Goal: Information Seeking & Learning: Learn about a topic

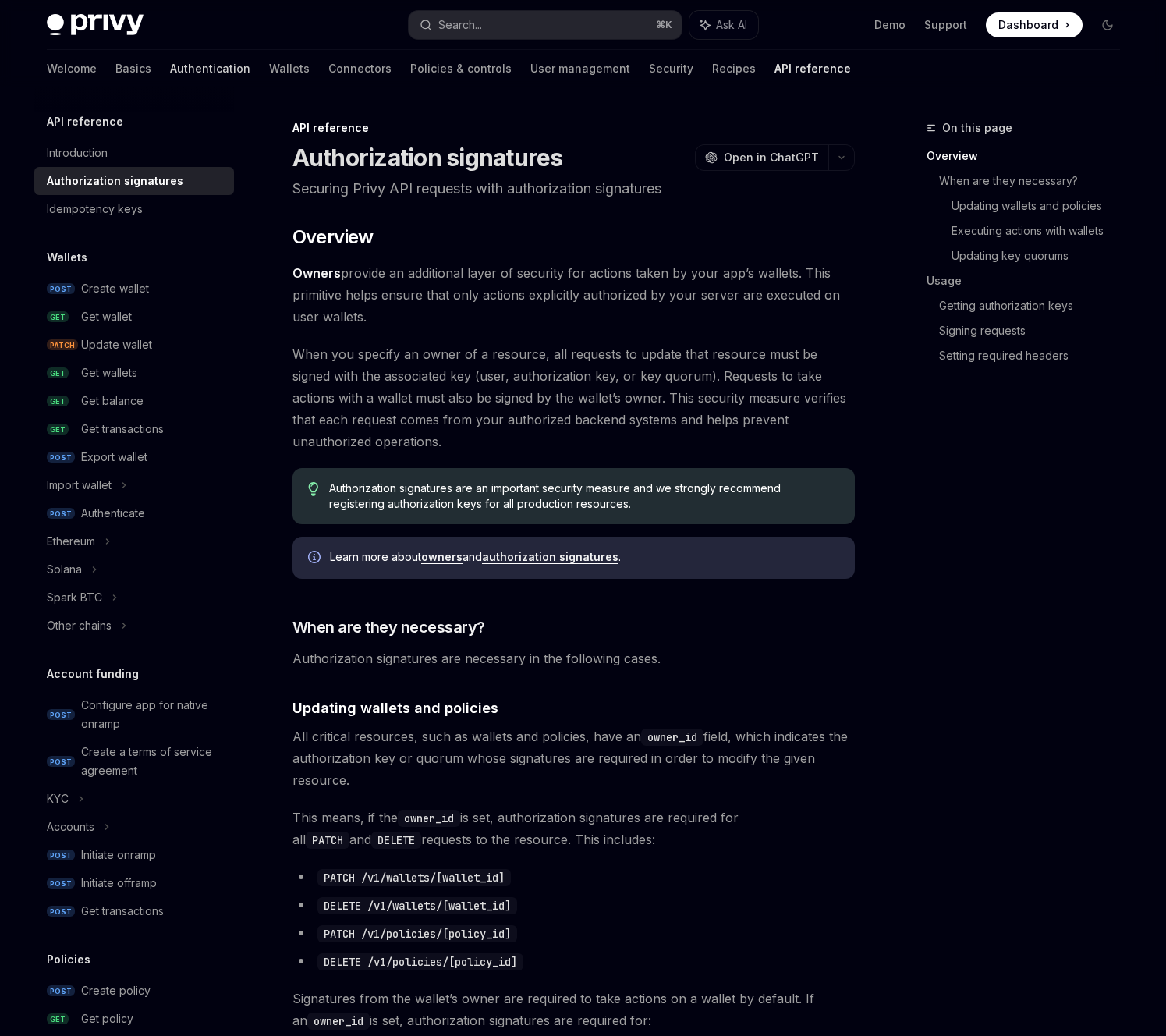
click at [170, 64] on link "Authentication" at bounding box center [210, 68] width 80 height 38
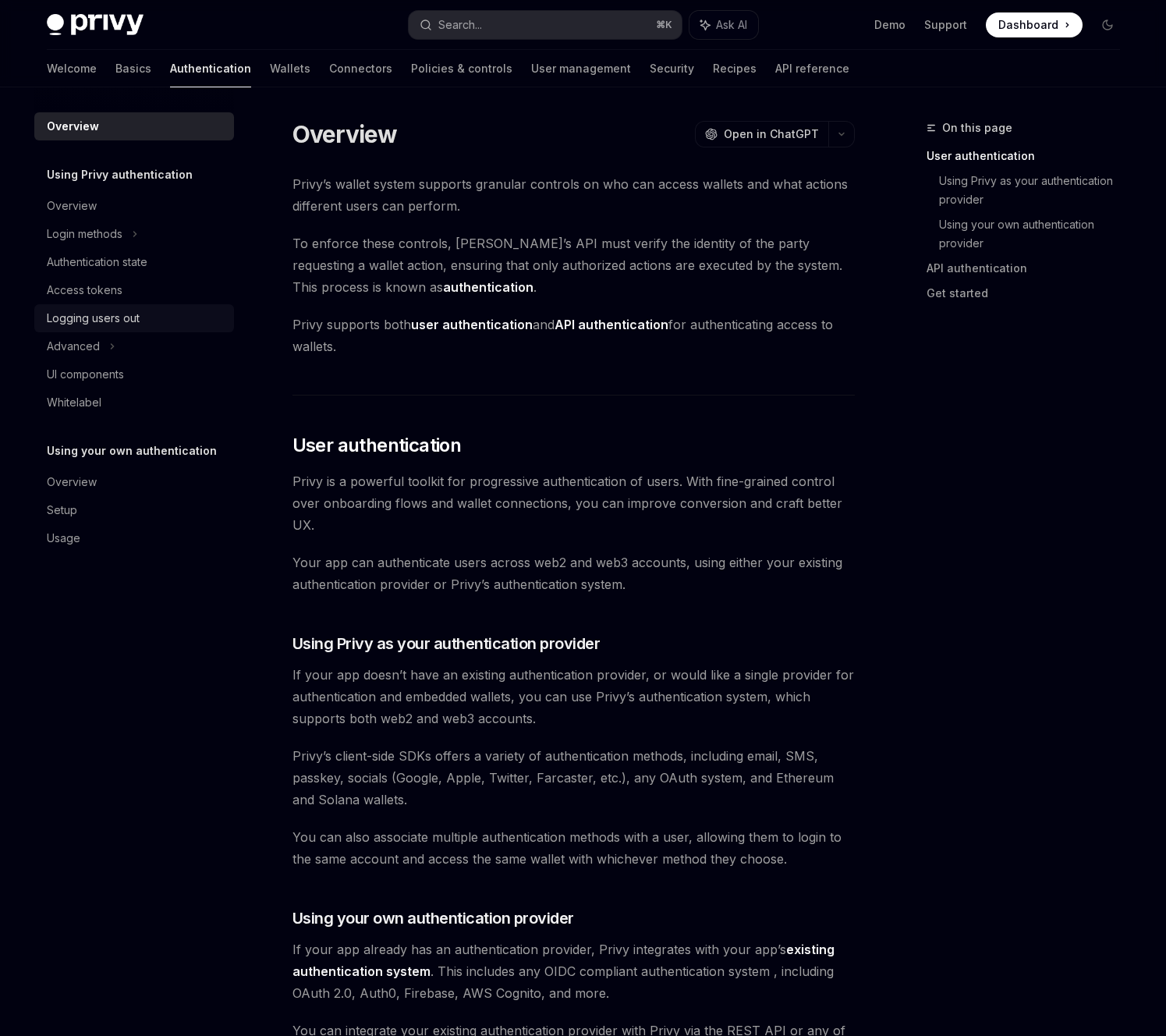
click at [135, 326] on div "Logging users out" at bounding box center [93, 318] width 93 height 19
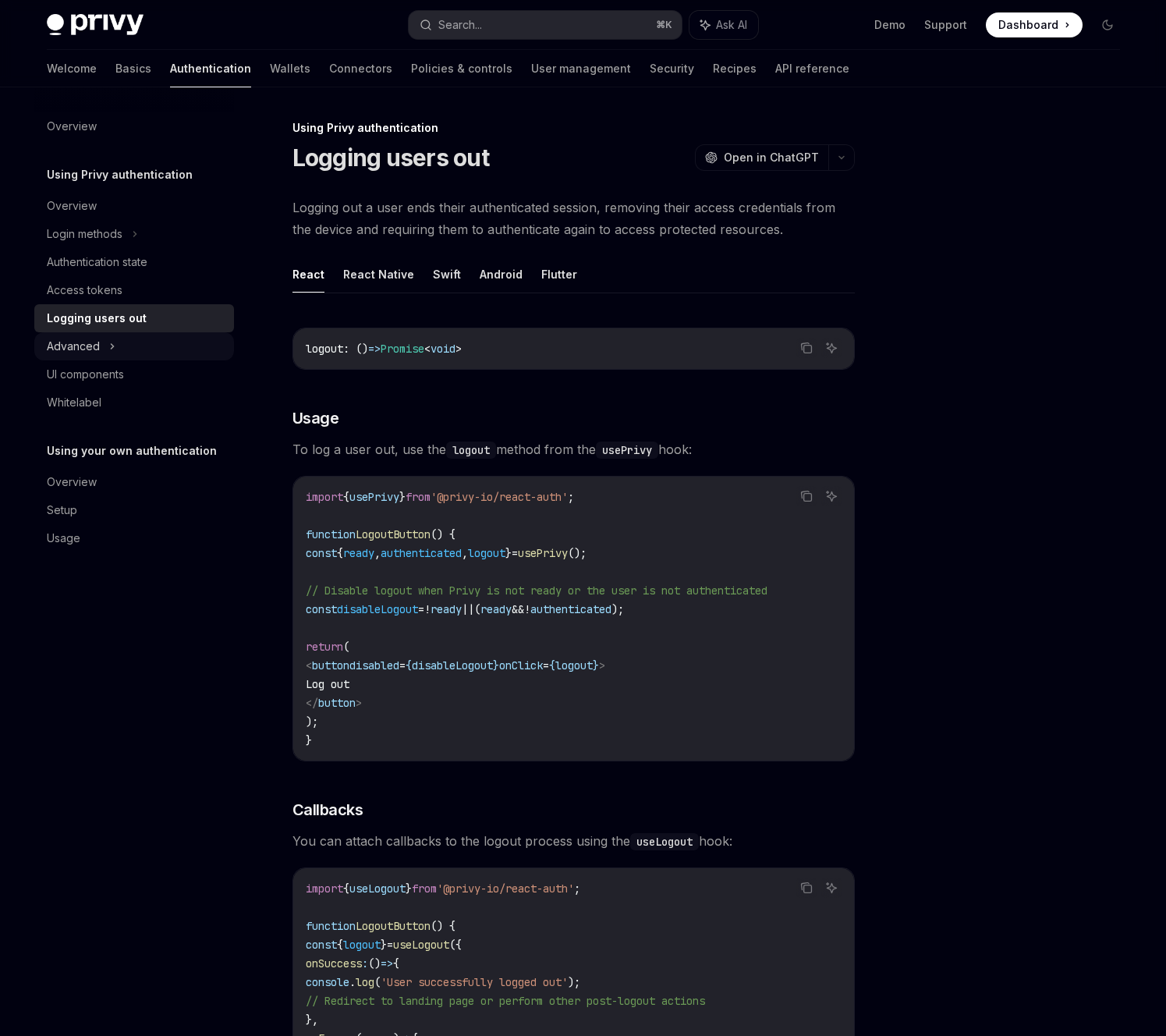
click at [100, 340] on div "Advanced" at bounding box center [135, 346] width 200 height 28
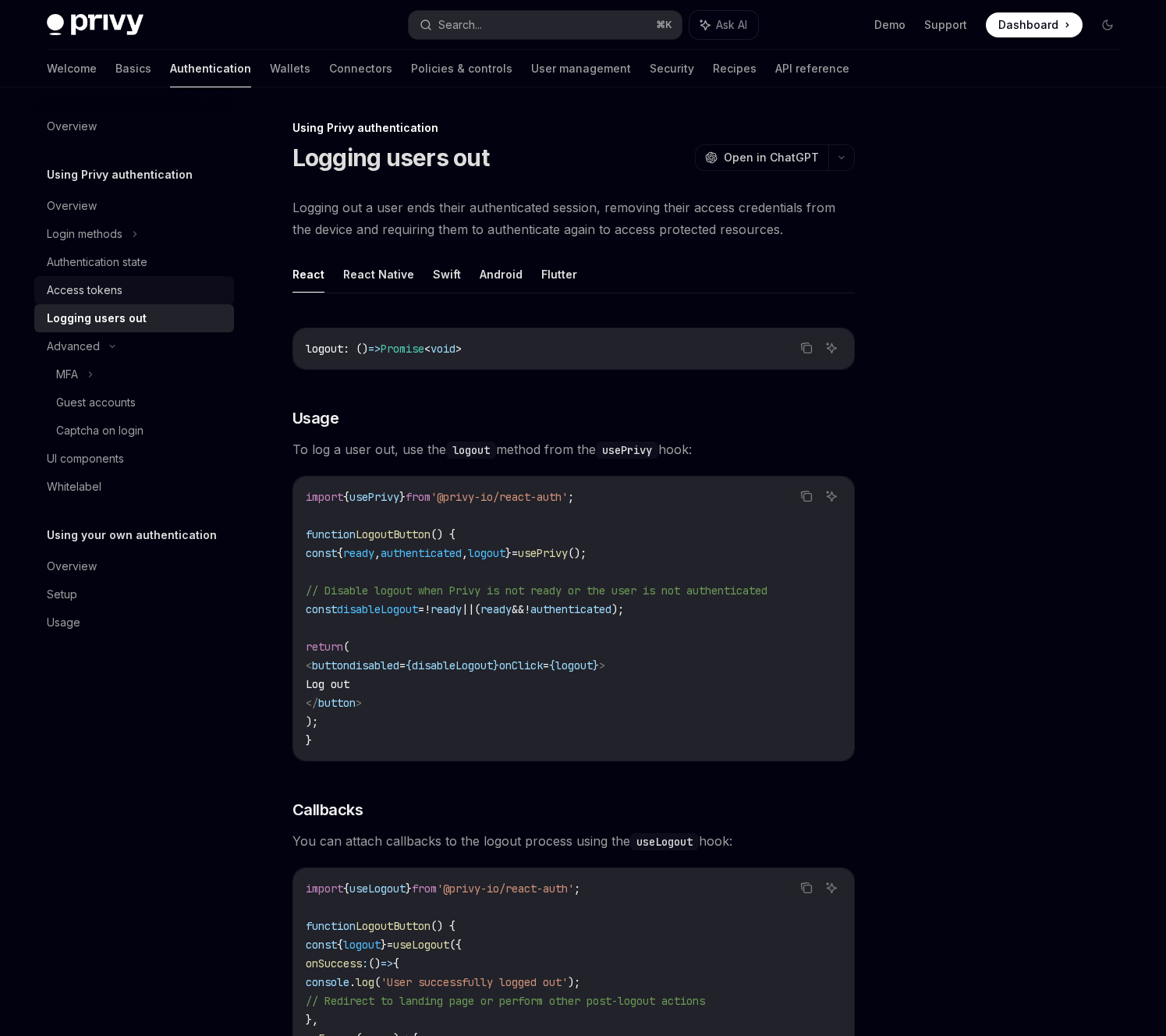
click at [125, 293] on div "Access tokens" at bounding box center [136, 290] width 178 height 19
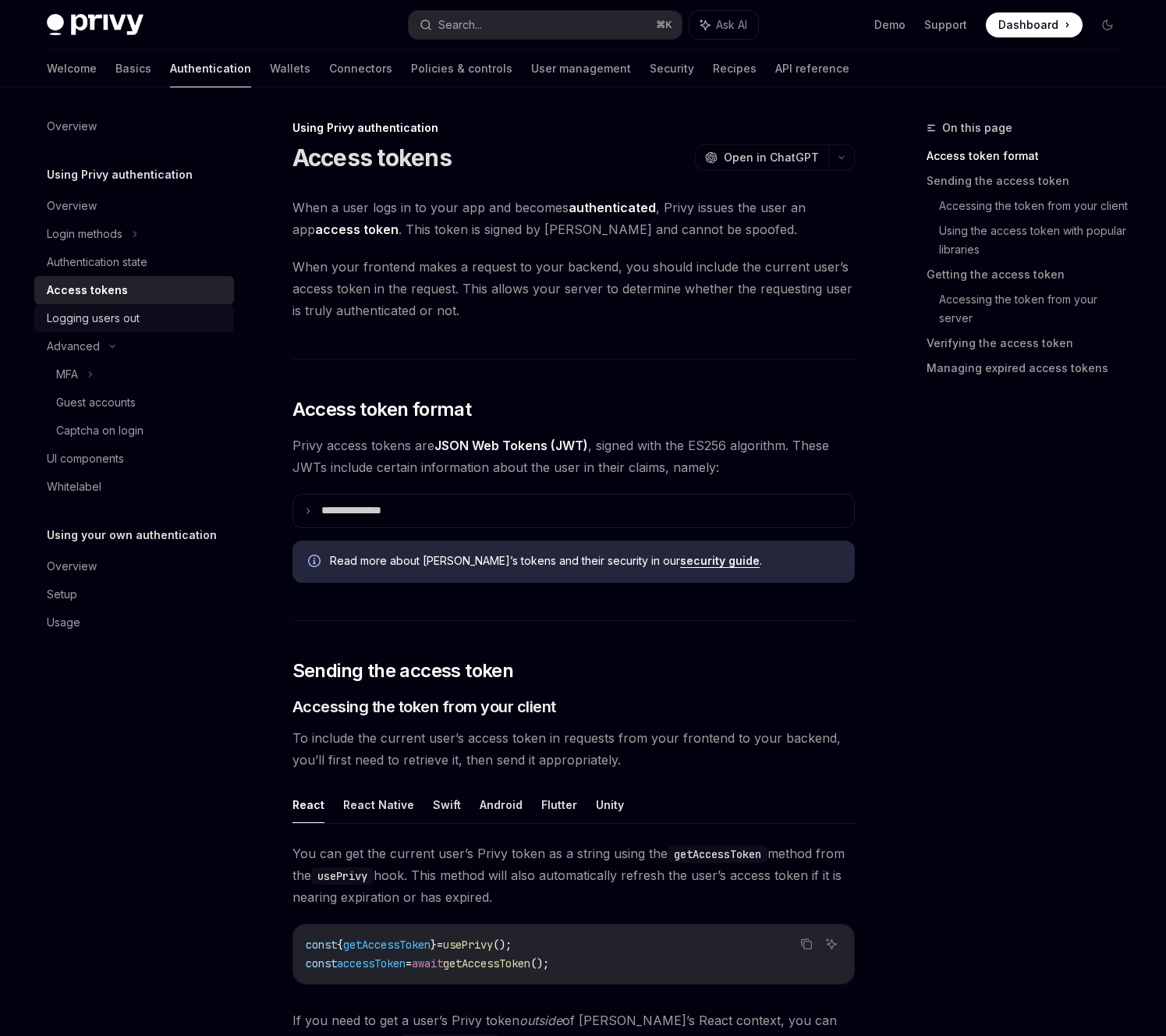
click at [140, 315] on div "Logging users out" at bounding box center [136, 318] width 178 height 19
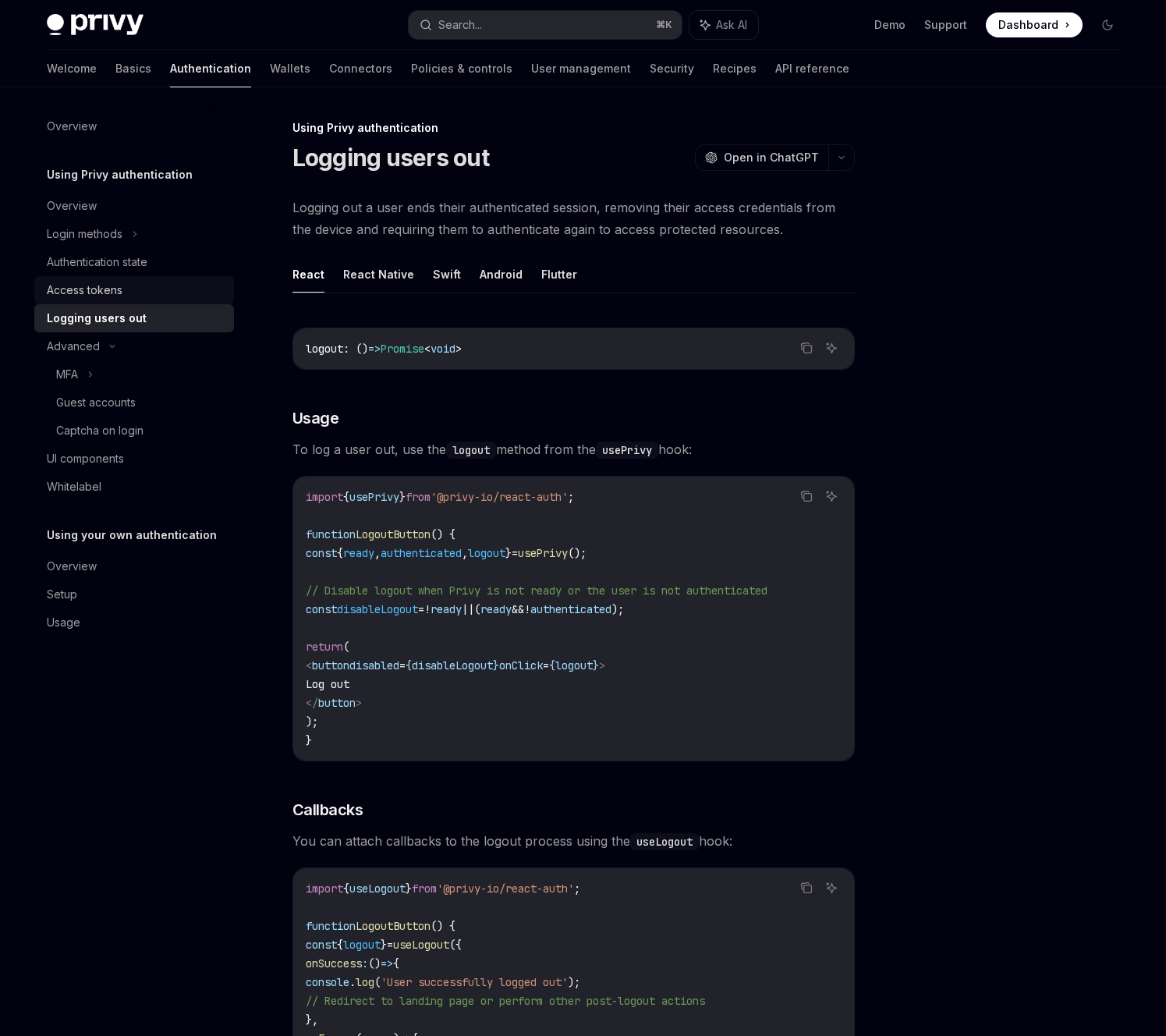
click at [125, 279] on link "Access tokens" at bounding box center [135, 290] width 200 height 28
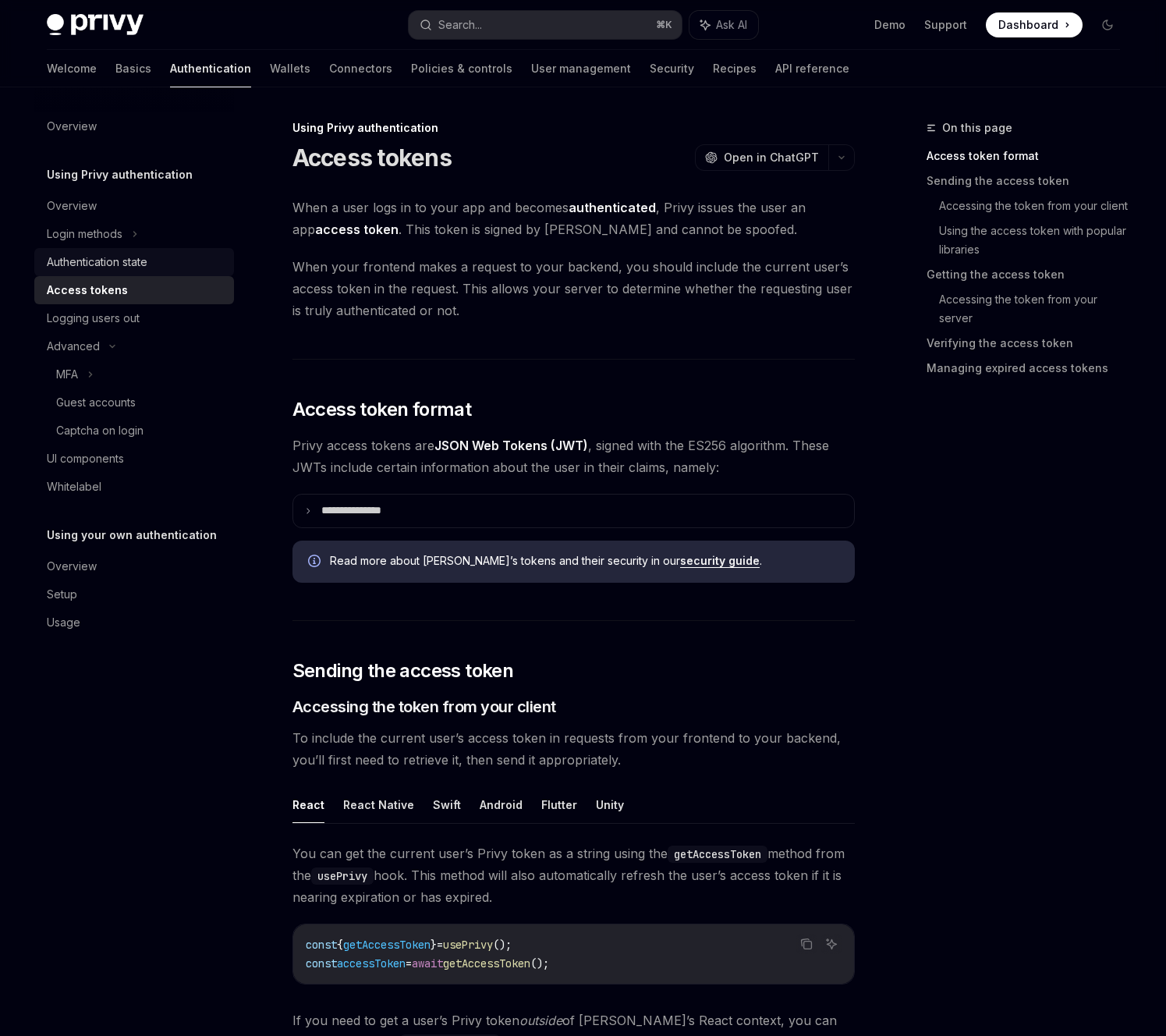
click at [130, 268] on div "Authentication state" at bounding box center [97, 261] width 101 height 19
type textarea "*"
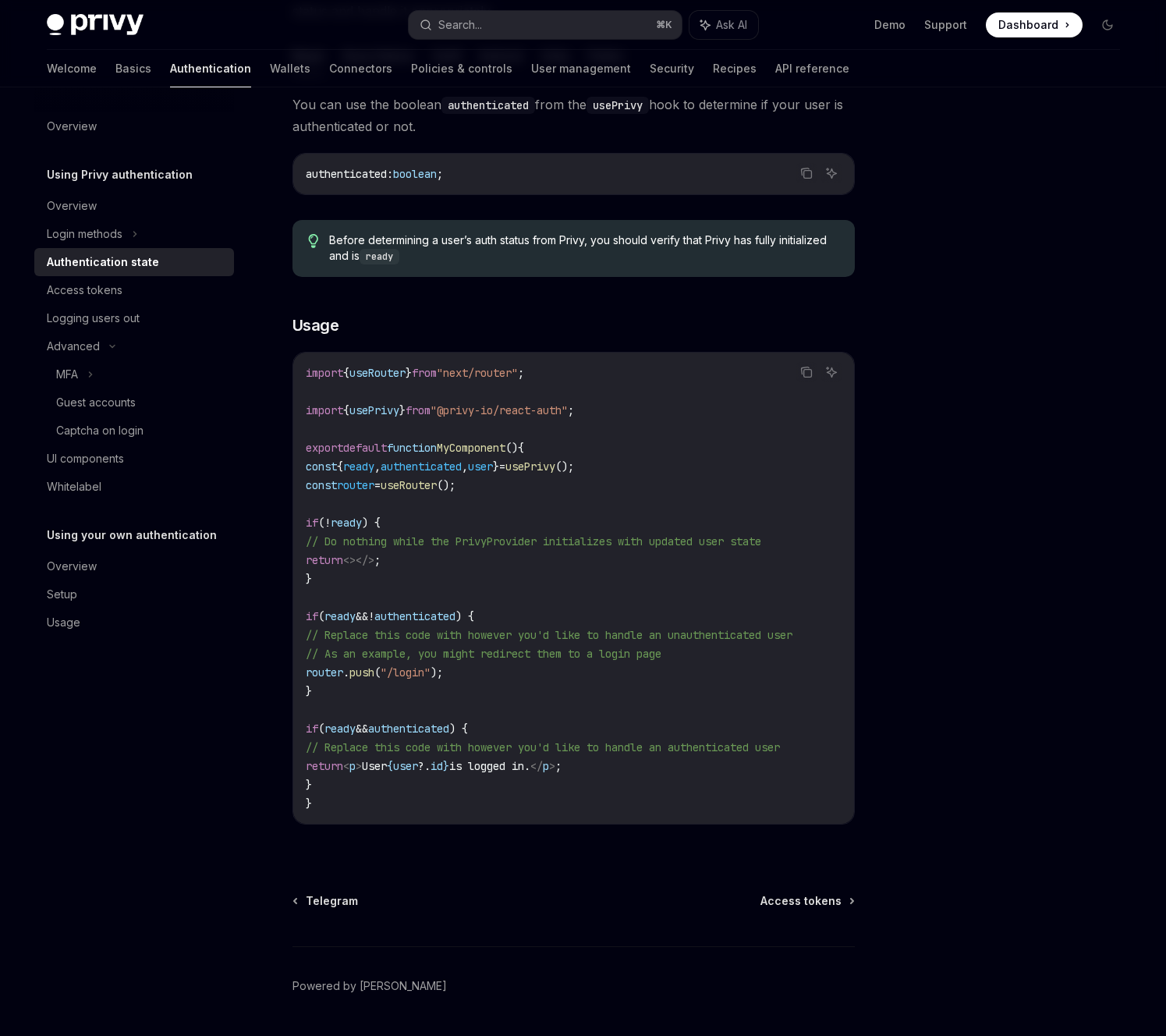
scroll to position [241, 0]
click at [513, 31] on button "Search... ⌘ K" at bounding box center [545, 25] width 273 height 28
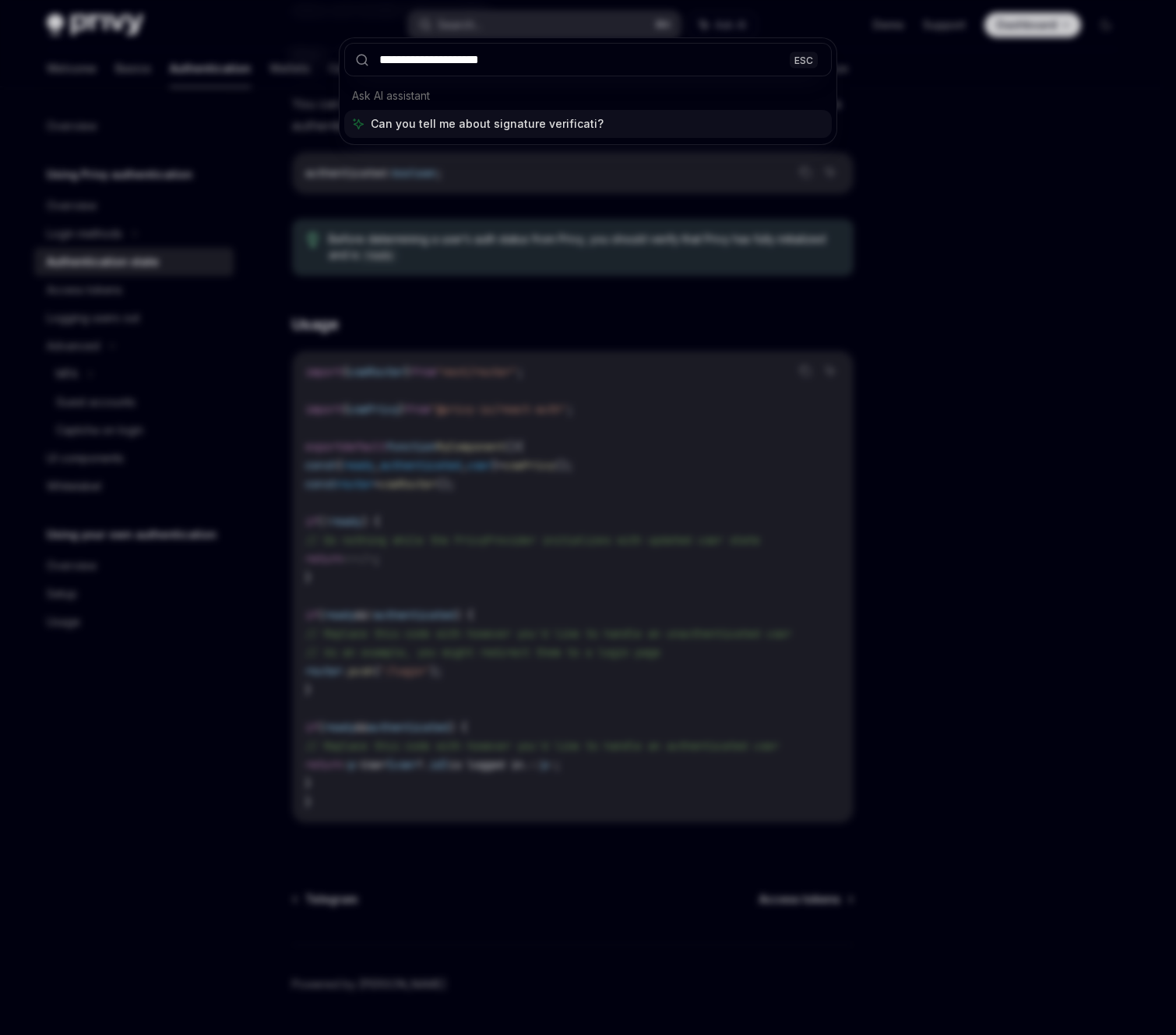
type input "**********"
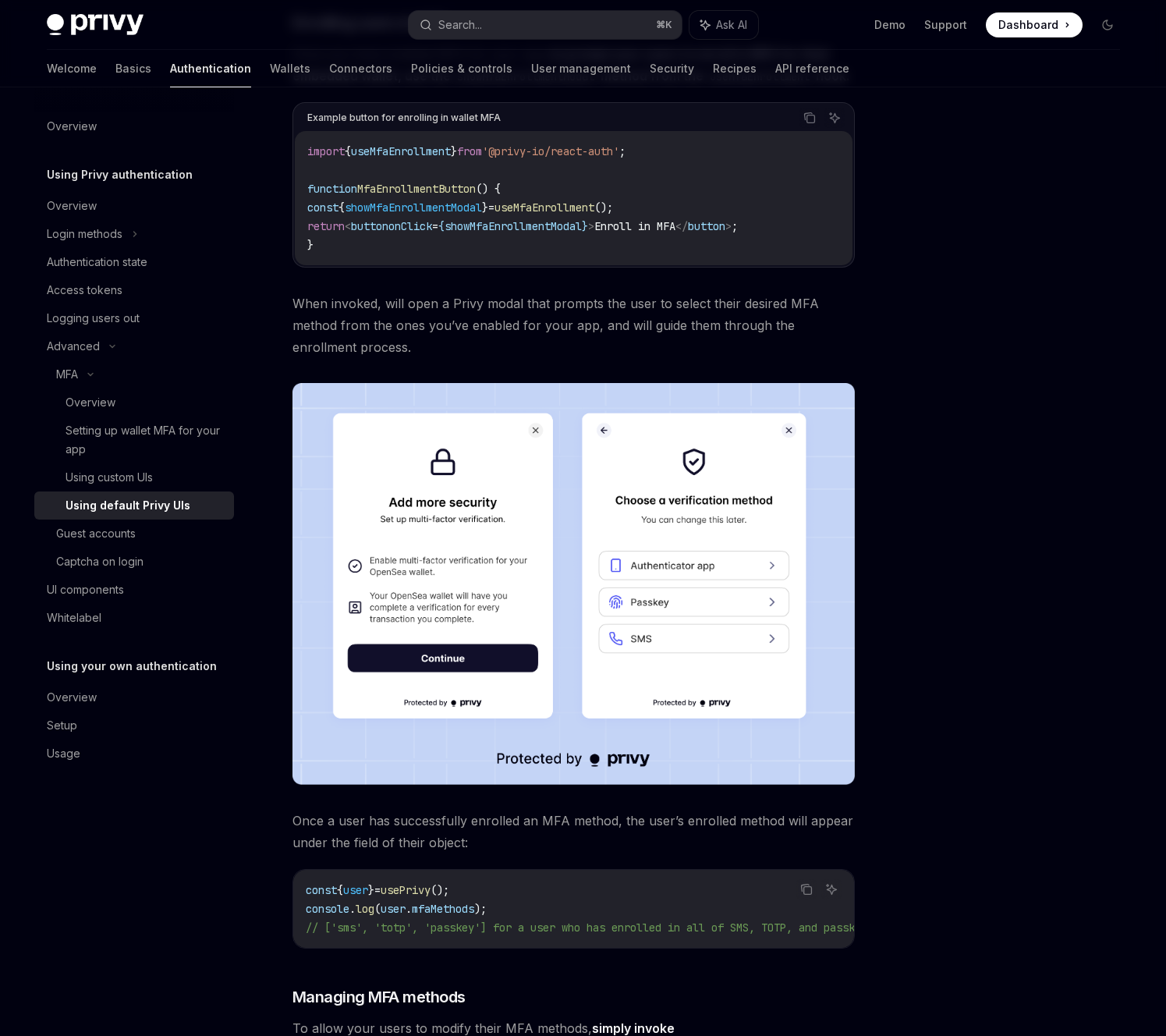
type textarea "*"
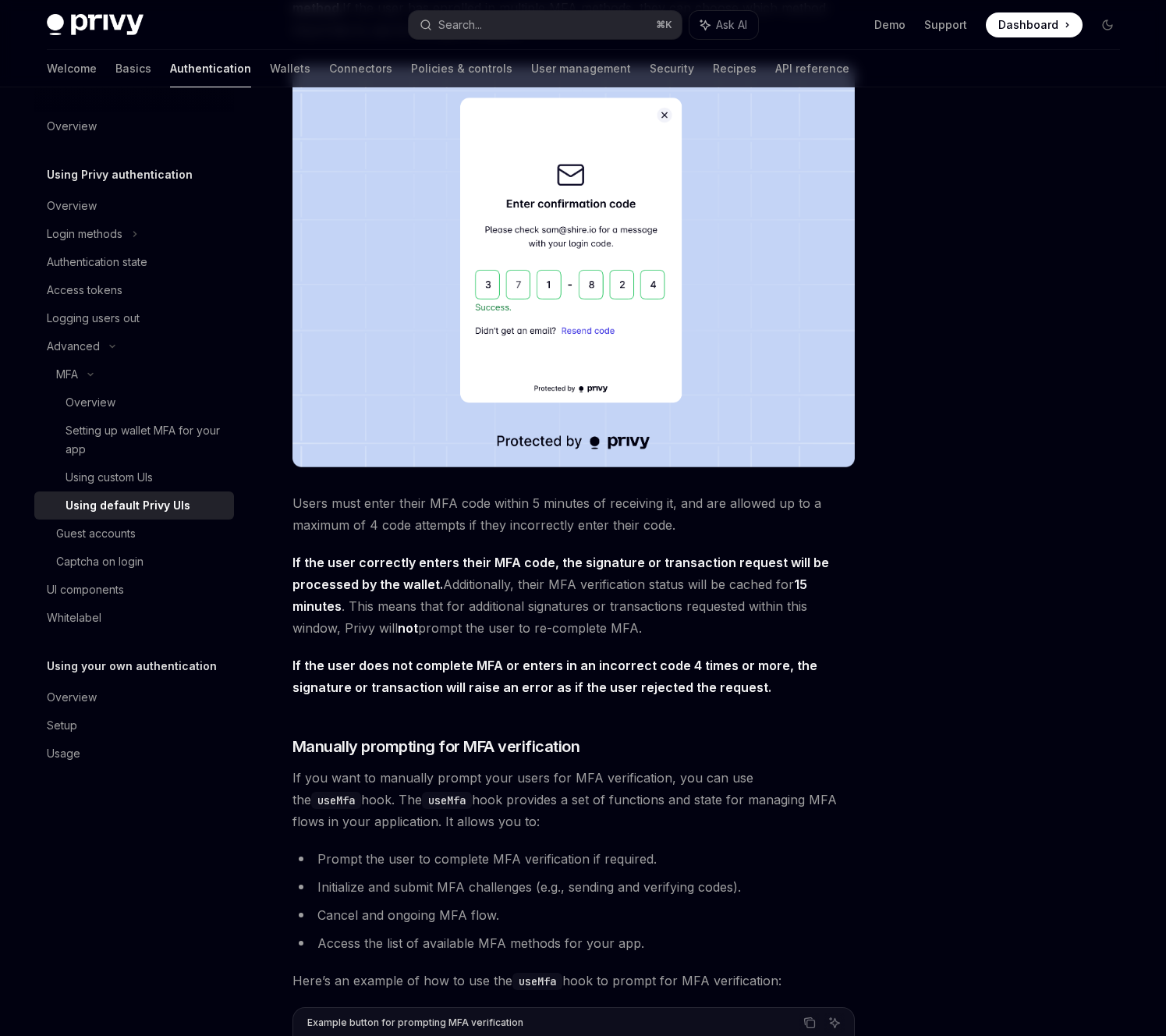
scroll to position [1812, 0]
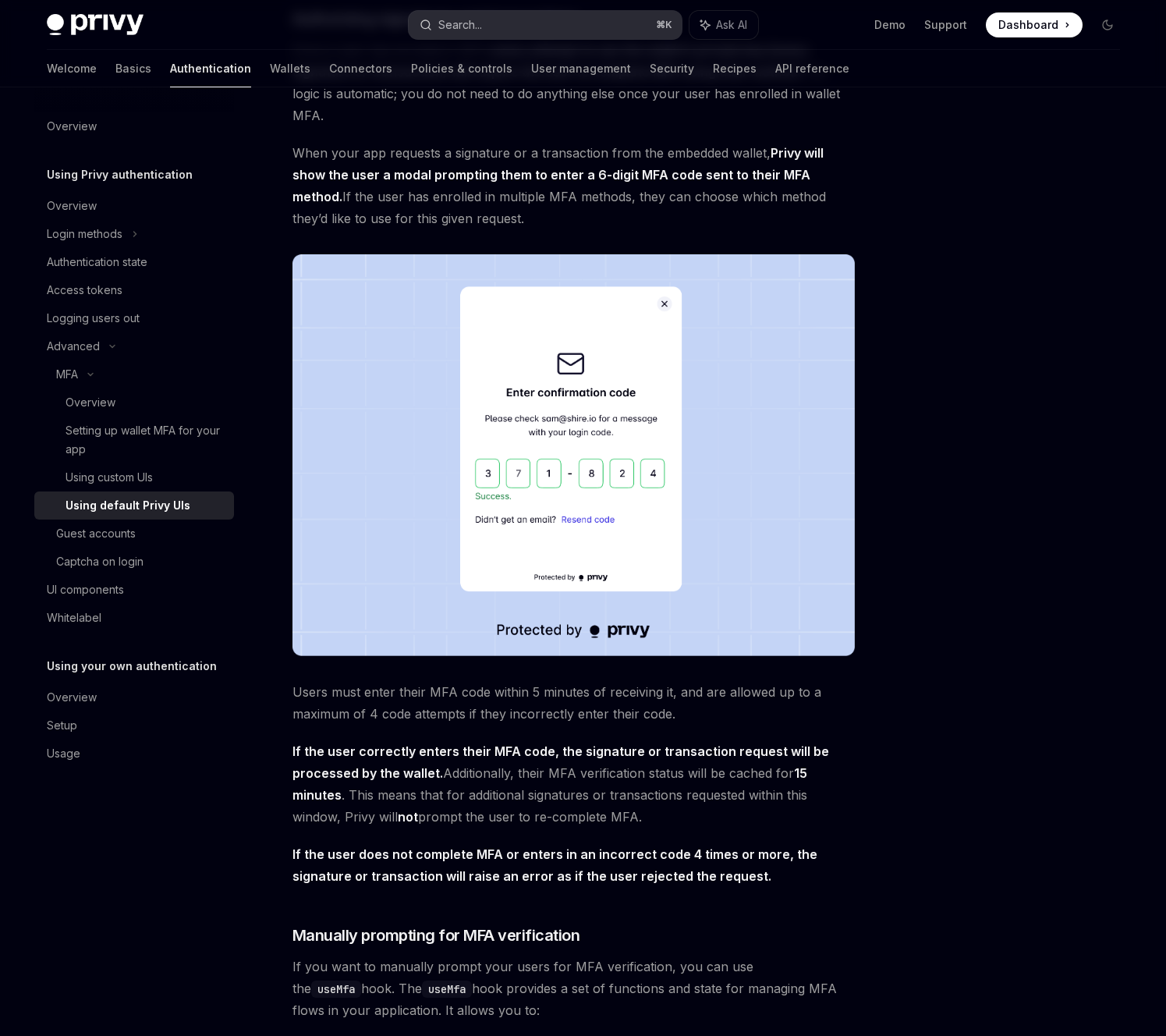
click at [495, 20] on button "Search... ⌘ K" at bounding box center [545, 25] width 273 height 28
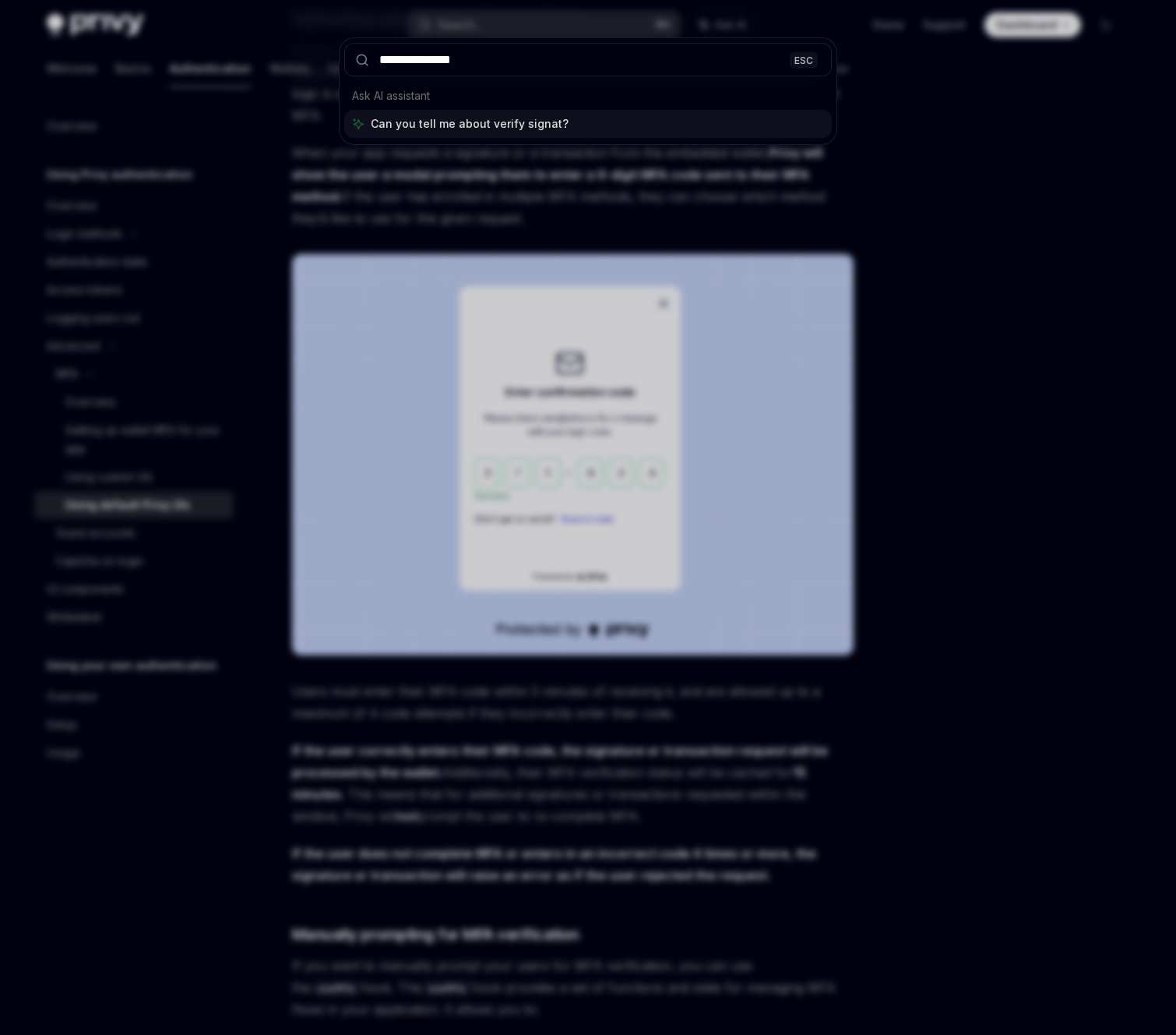
type input "**********"
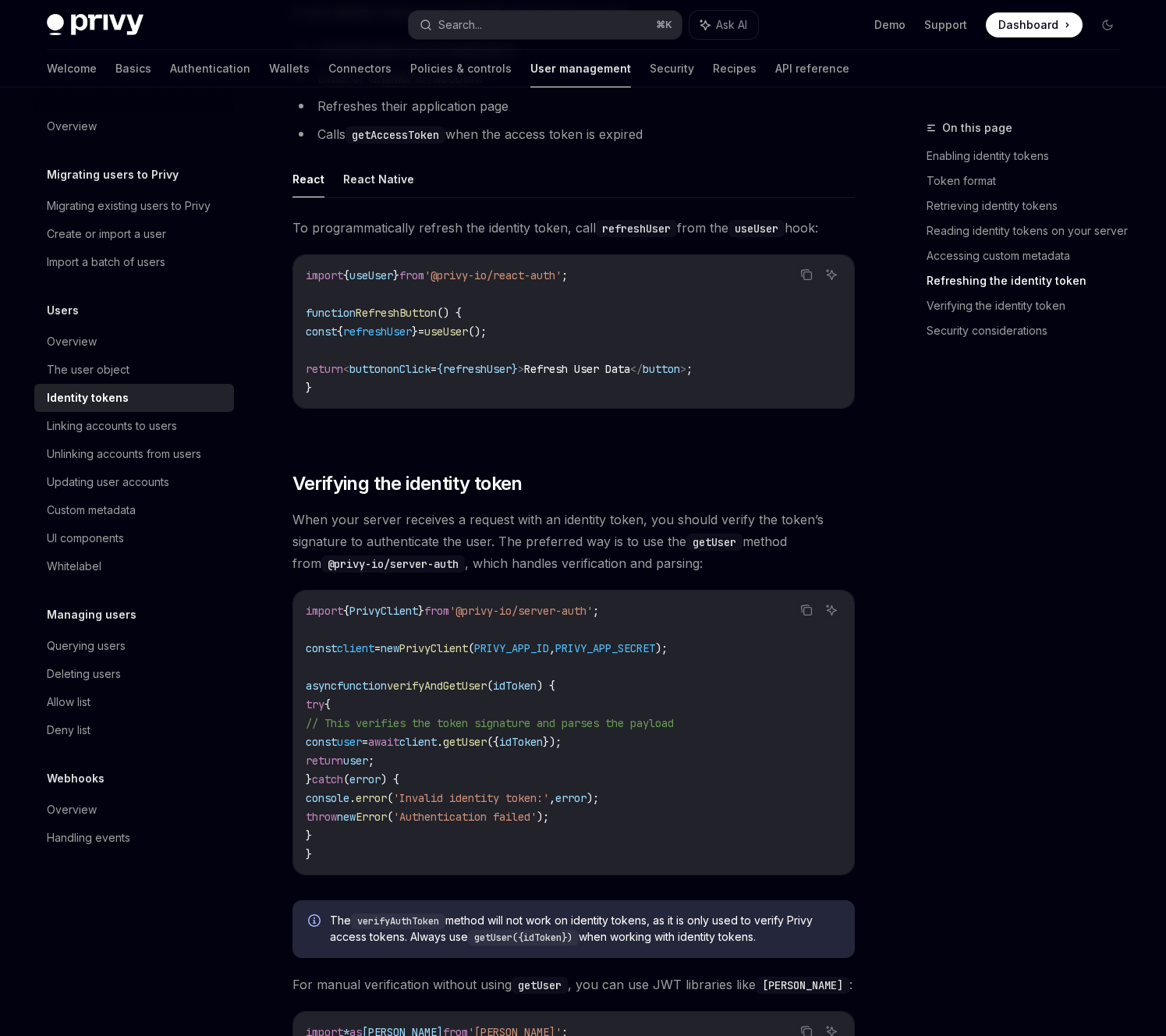
scroll to position [3691, 0]
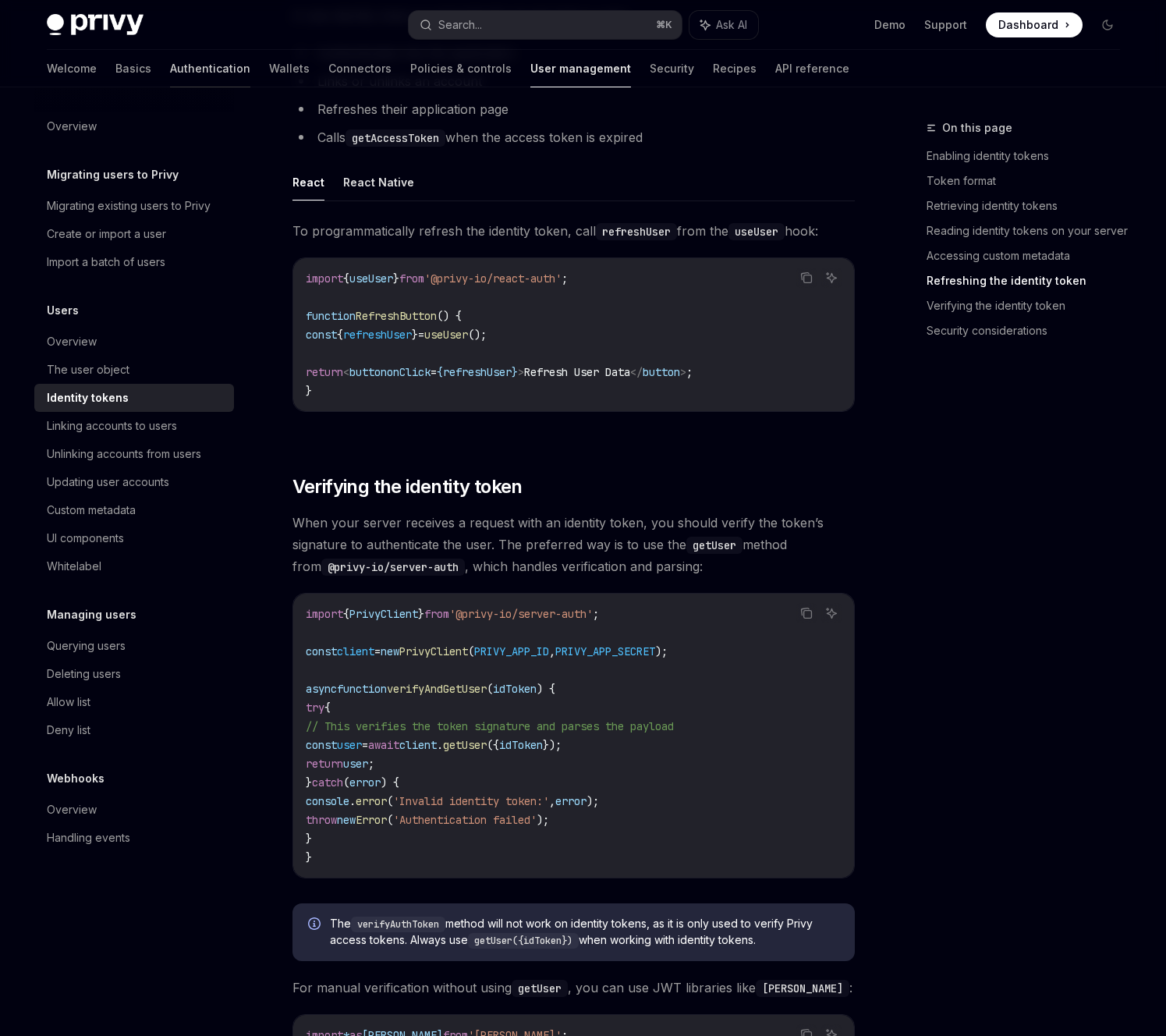
click at [170, 69] on link "Authentication" at bounding box center [210, 68] width 80 height 38
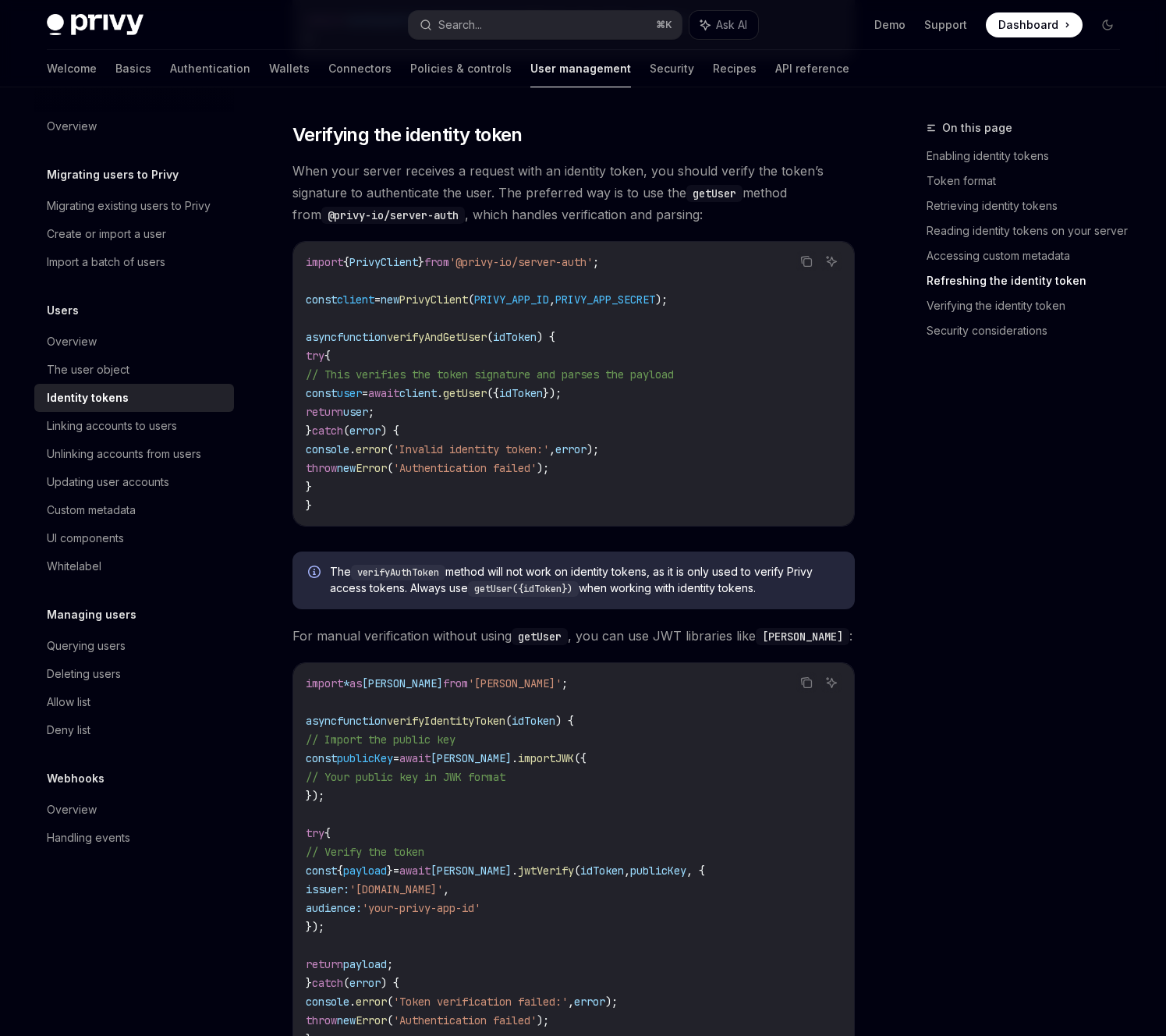
scroll to position [4053, 0]
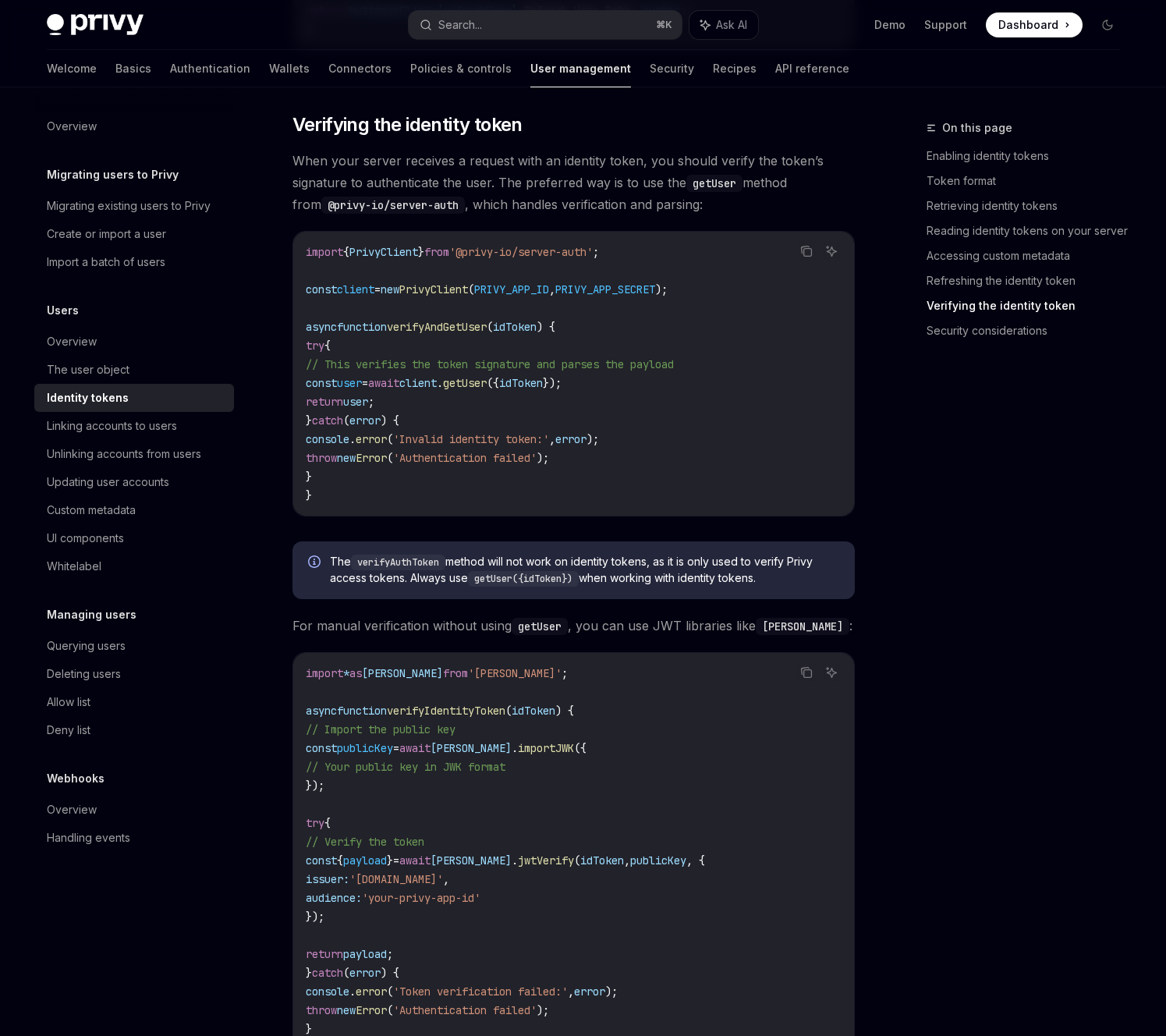
type textarea "*"
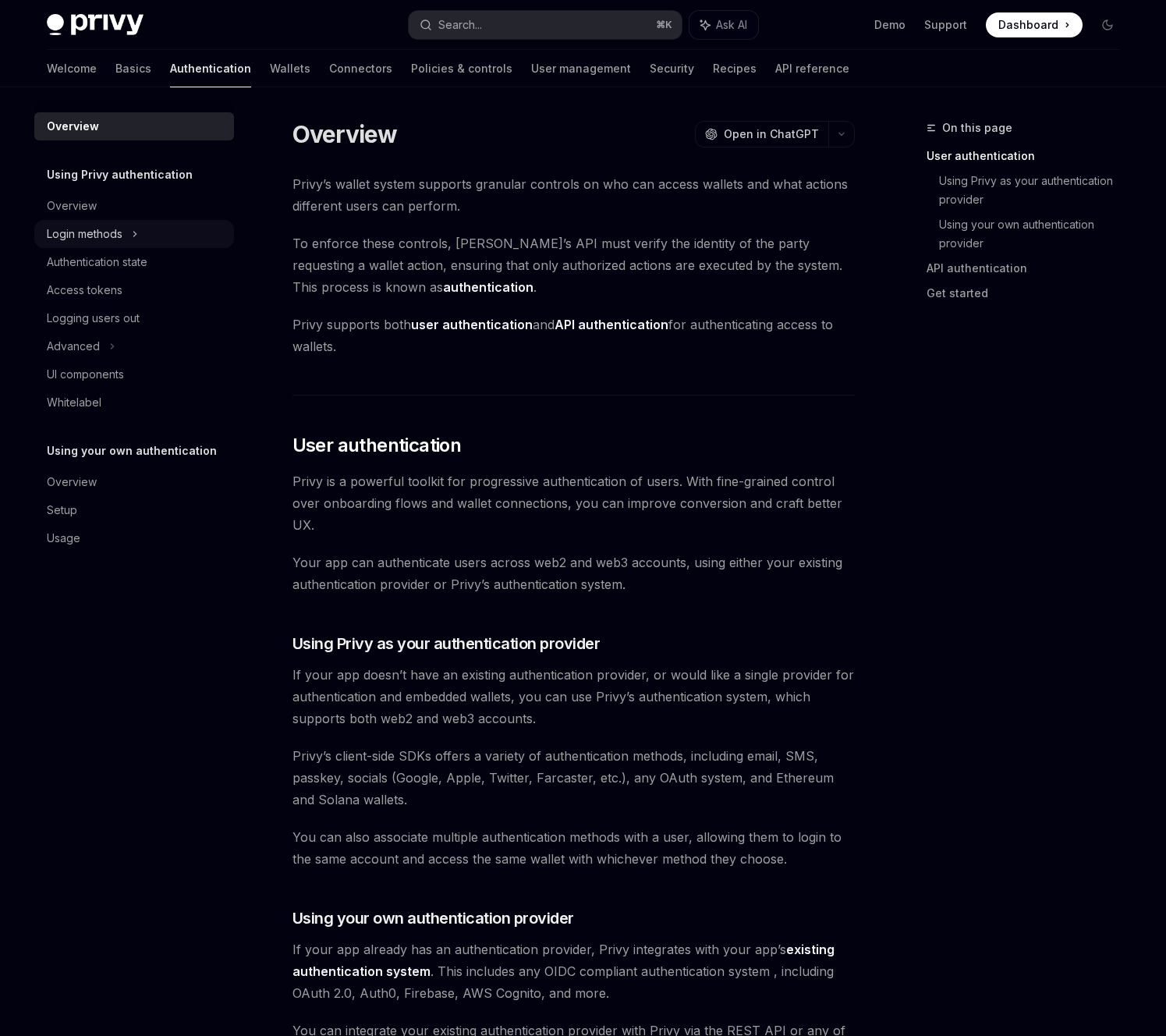
click at [134, 232] on icon at bounding box center [135, 234] width 6 height 19
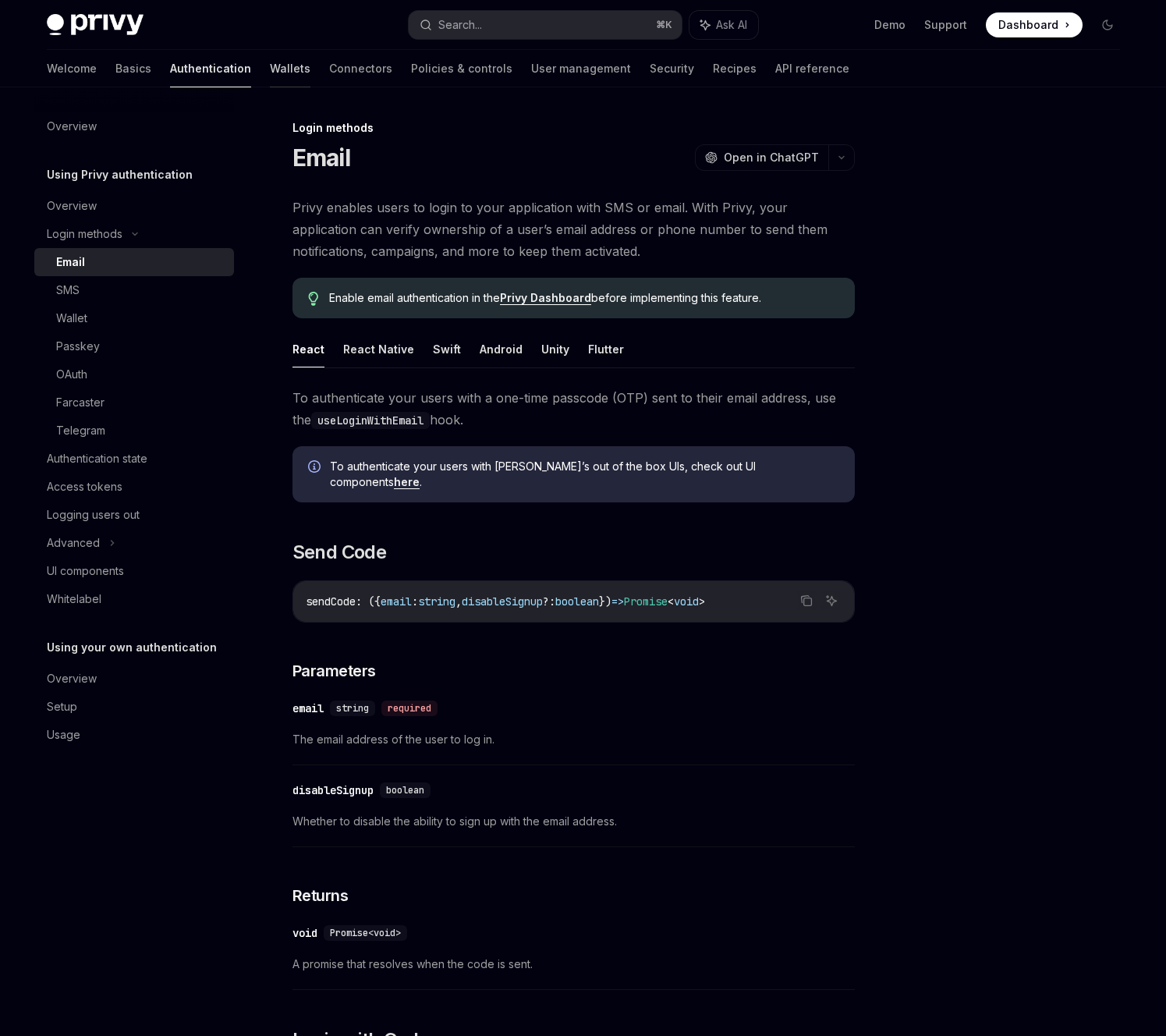
click at [270, 65] on link "Wallets" at bounding box center [290, 68] width 41 height 38
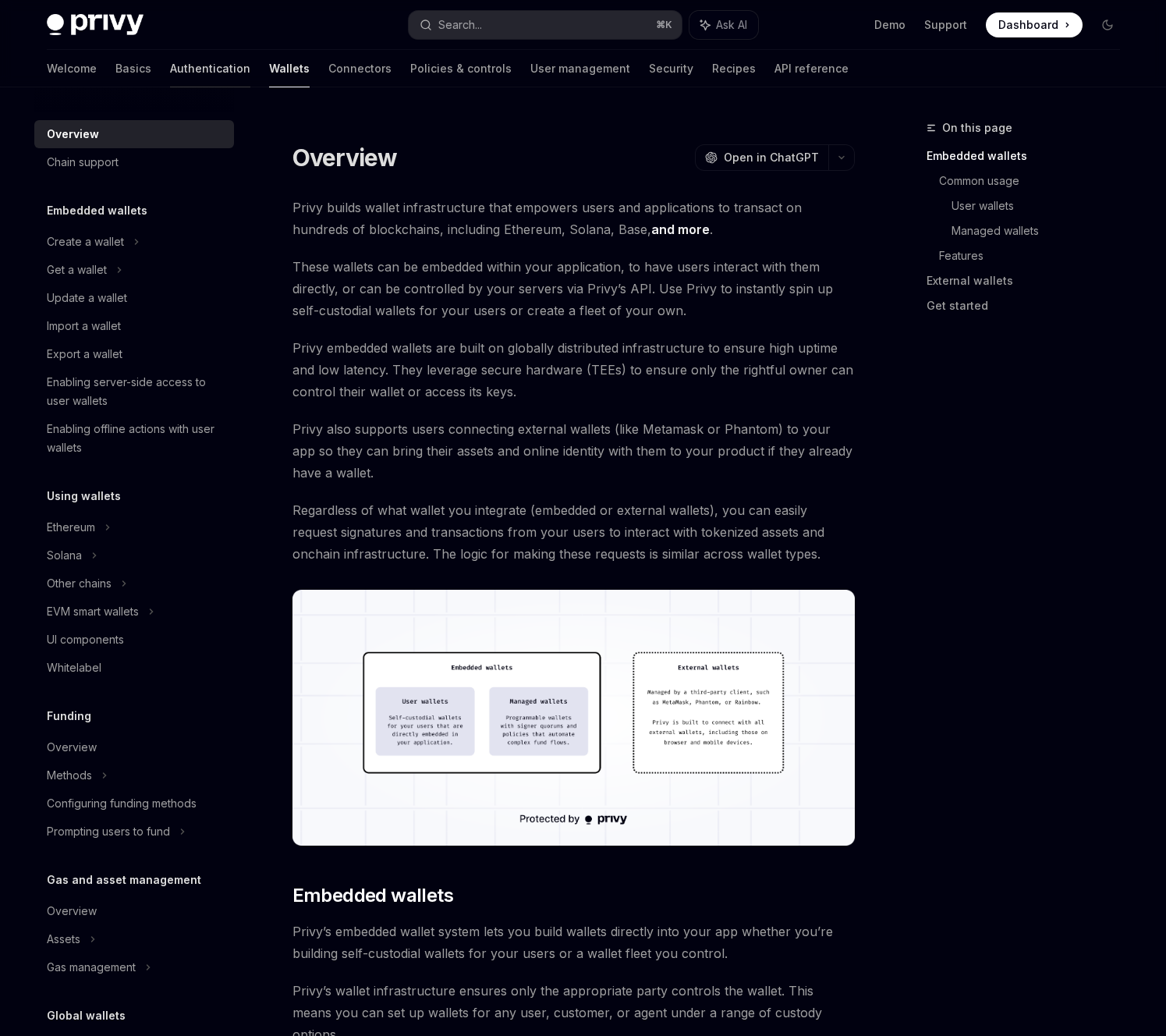
click at [170, 68] on link "Authentication" at bounding box center [210, 68] width 80 height 38
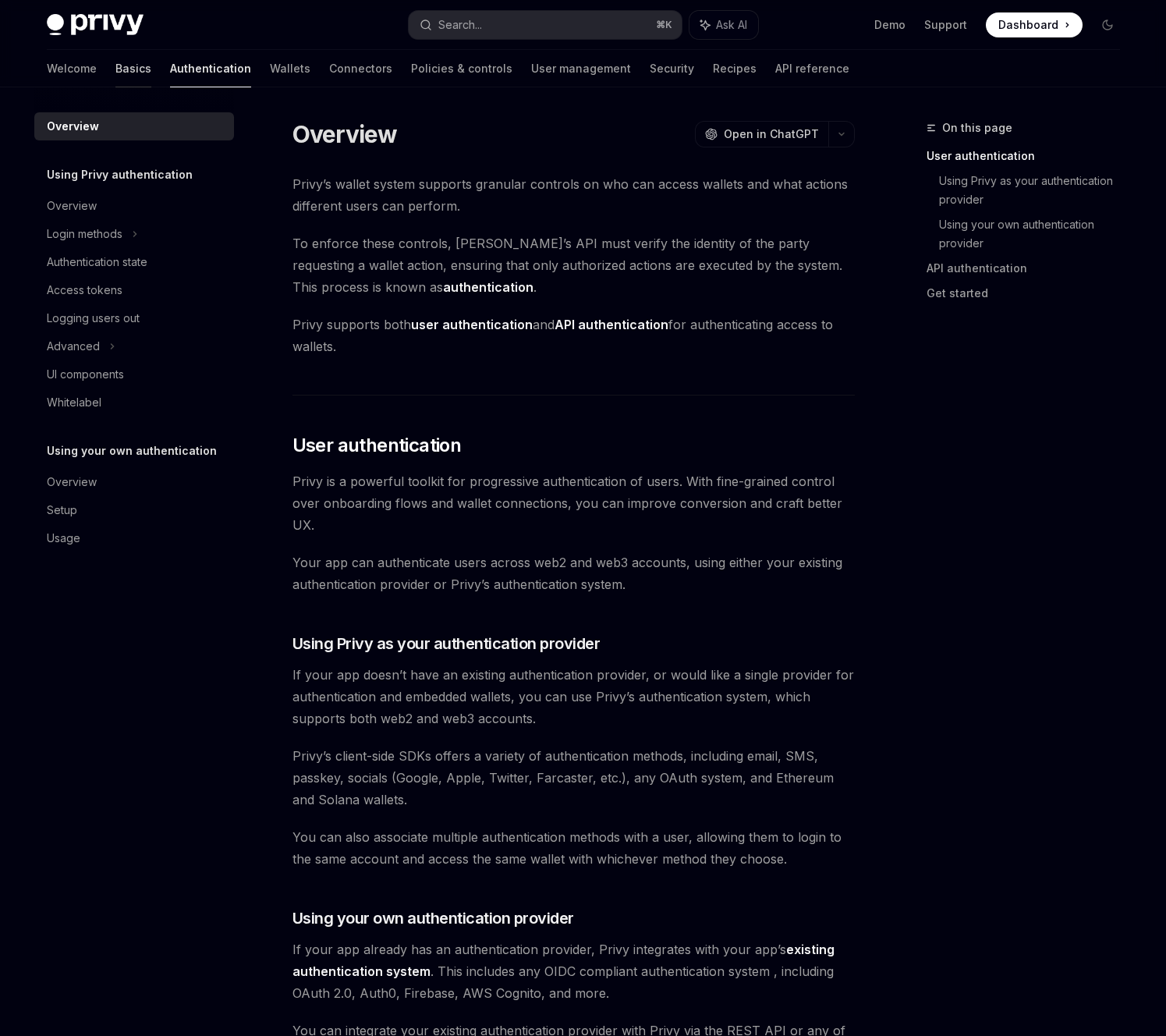
click at [116, 68] on link "Basics" at bounding box center [134, 68] width 36 height 38
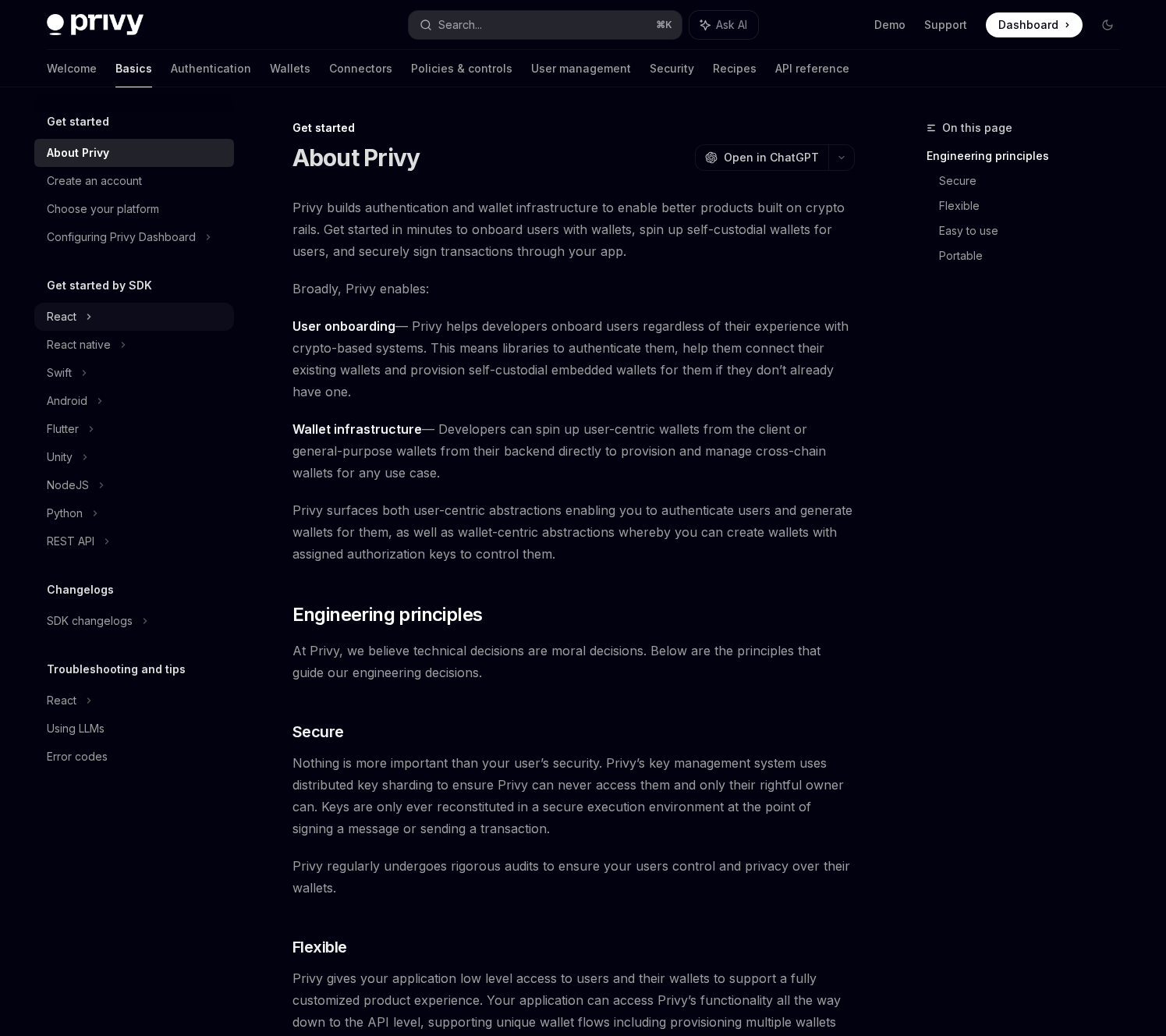
click at [90, 316] on icon at bounding box center [89, 317] width 6 height 19
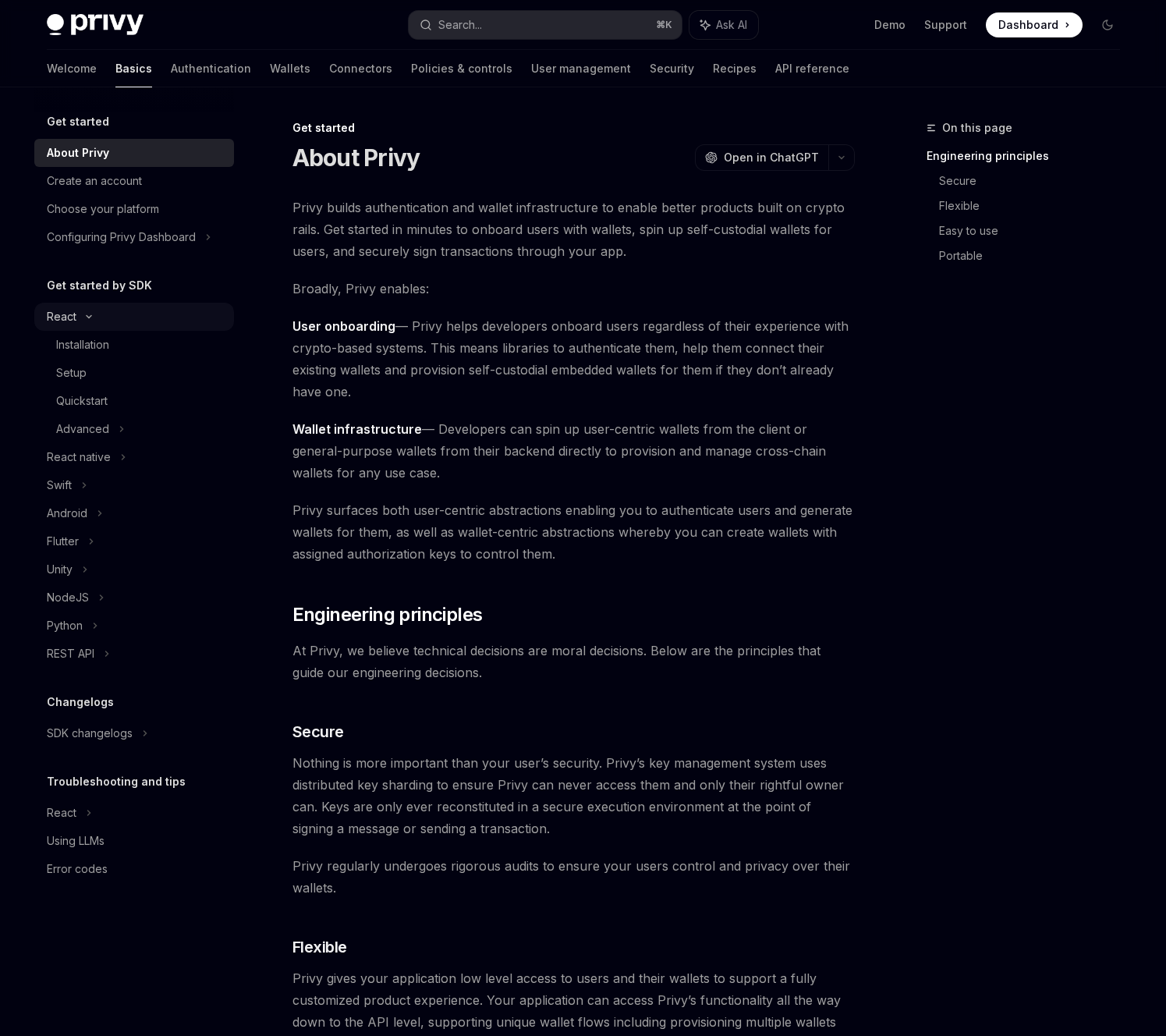
type textarea "*"
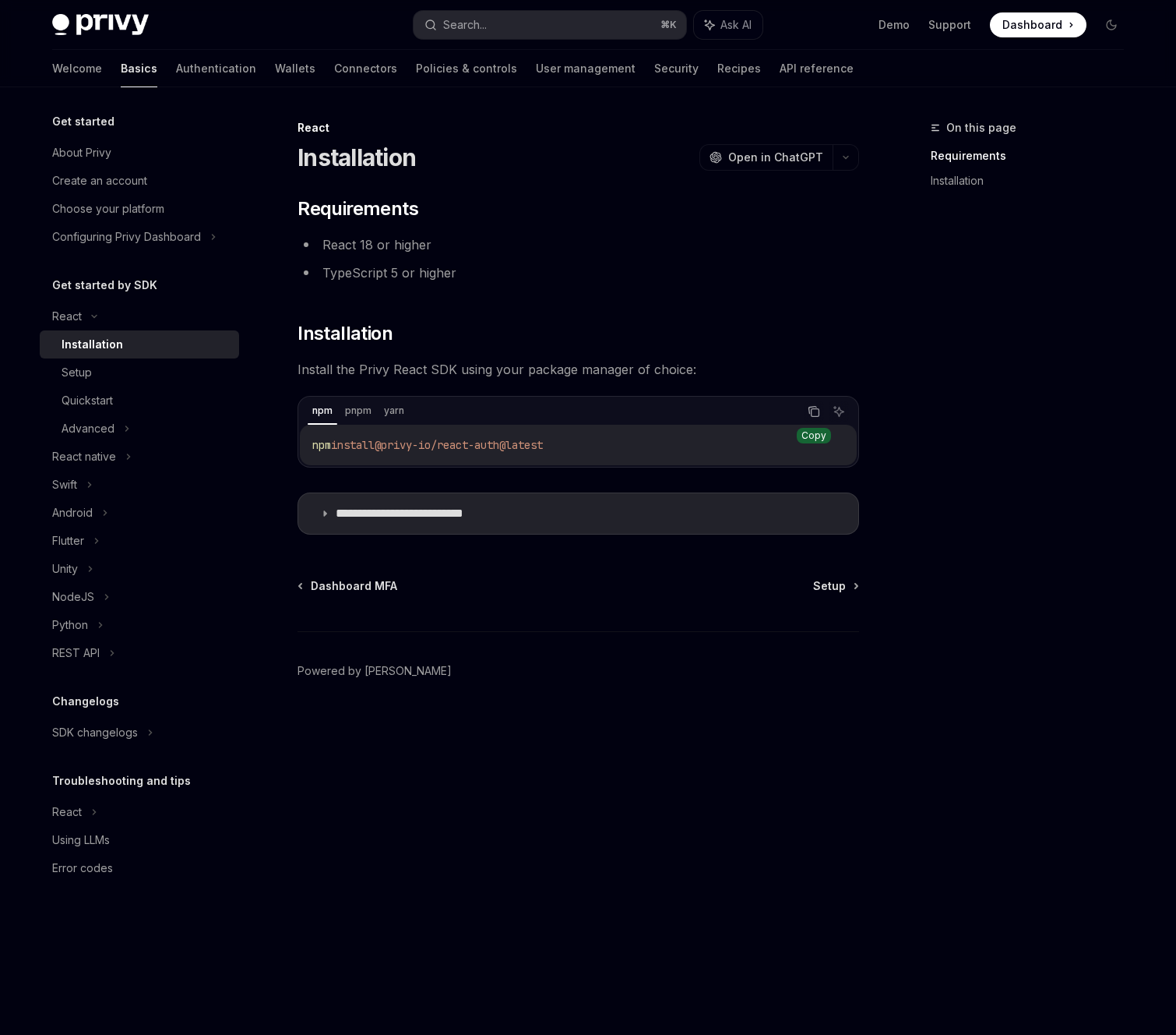
click at [815, 414] on icon "Copy the contents from the code block" at bounding box center [813, 411] width 13 height 13
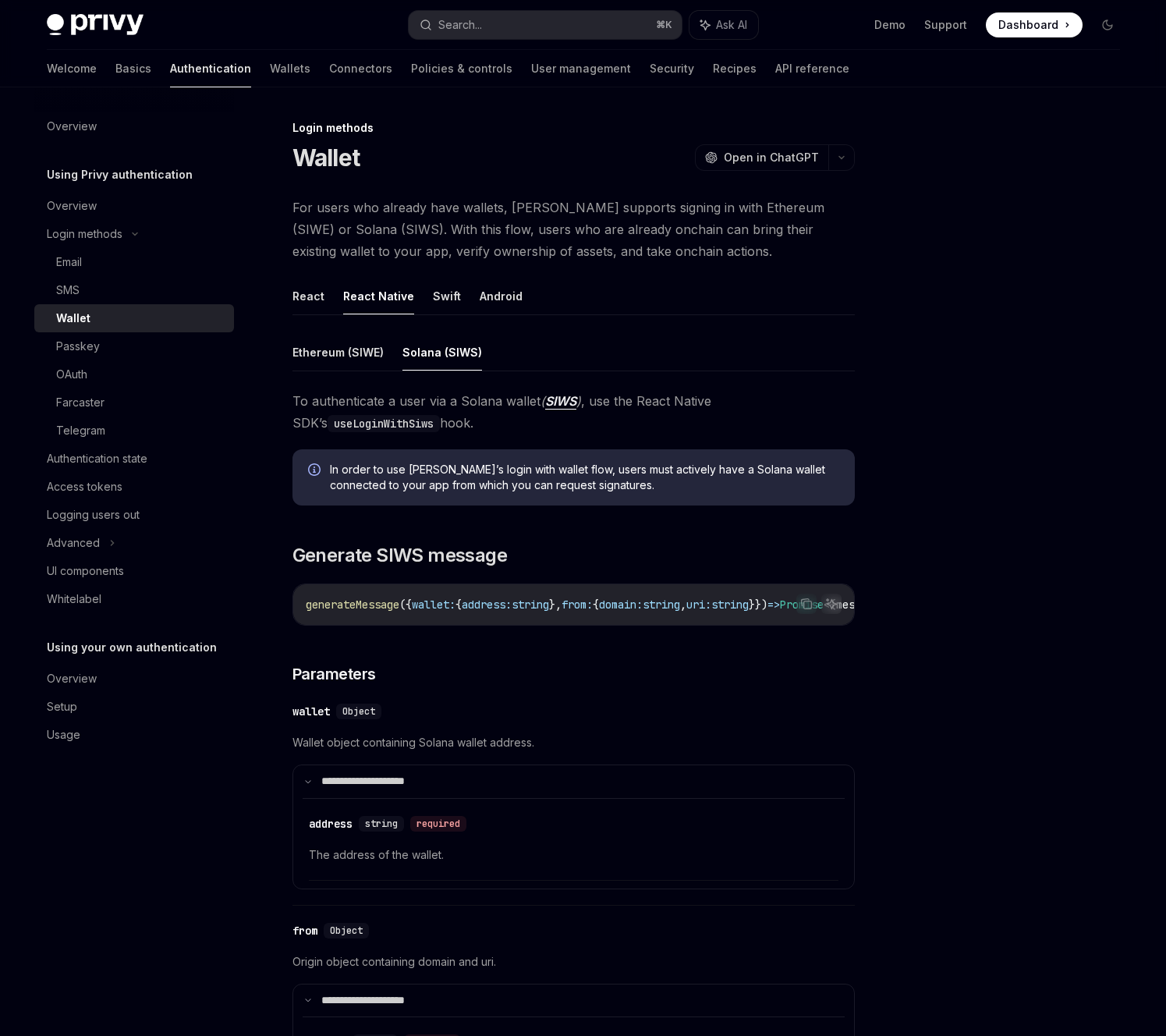
scroll to position [97, 0]
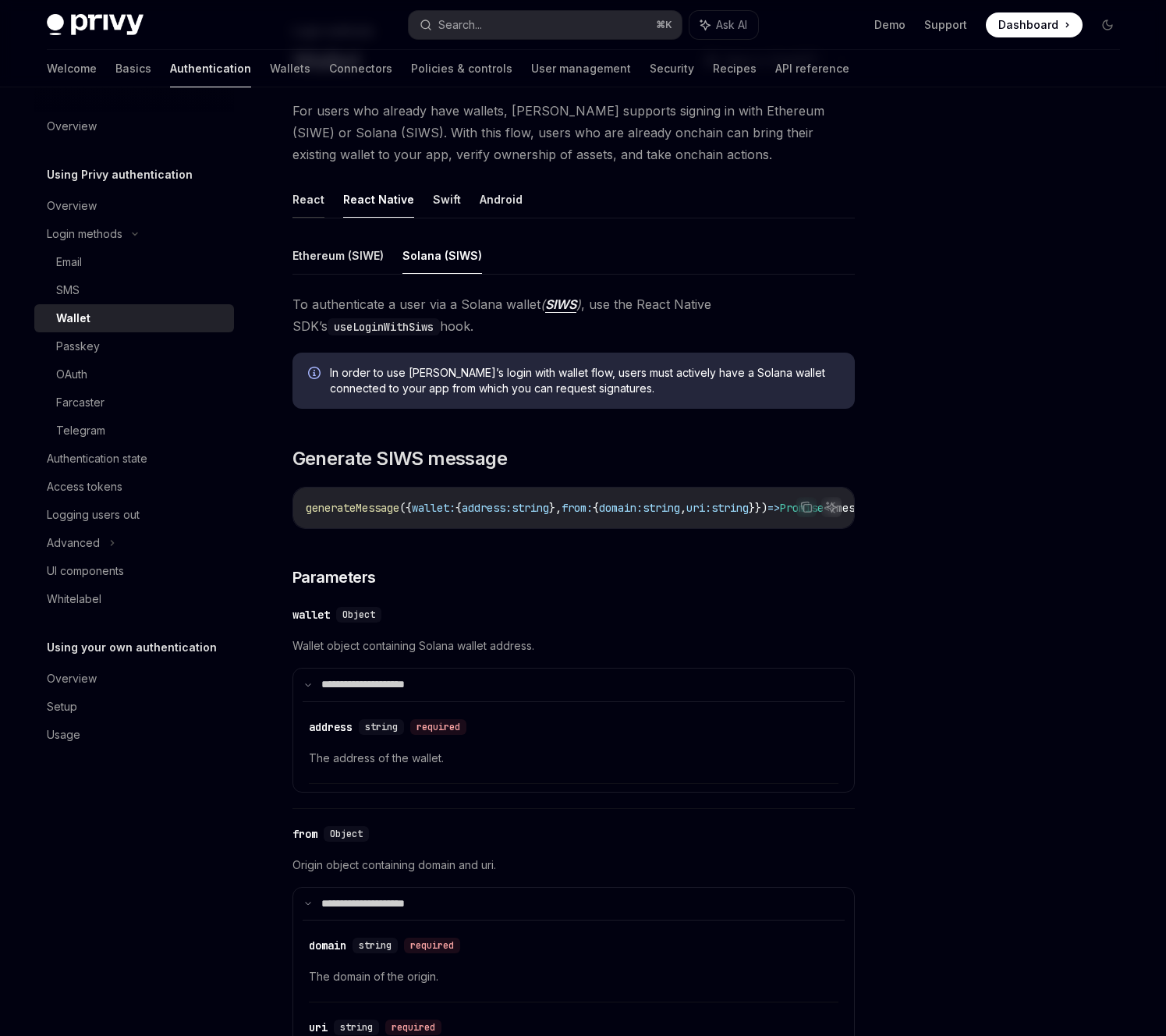
click at [322, 197] on button "React" at bounding box center [309, 199] width 32 height 37
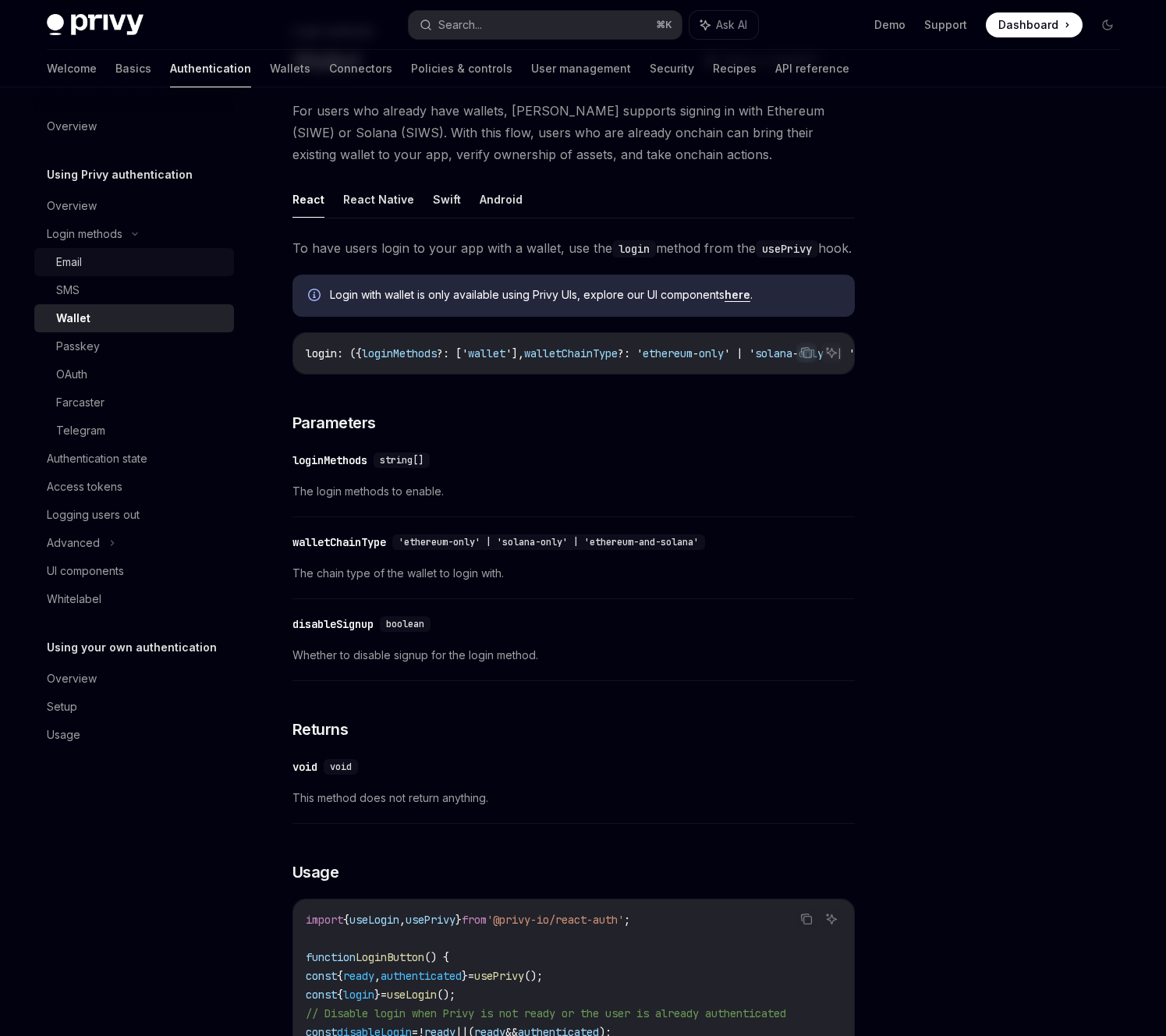
click at [131, 259] on div "Email" at bounding box center [141, 261] width 168 height 19
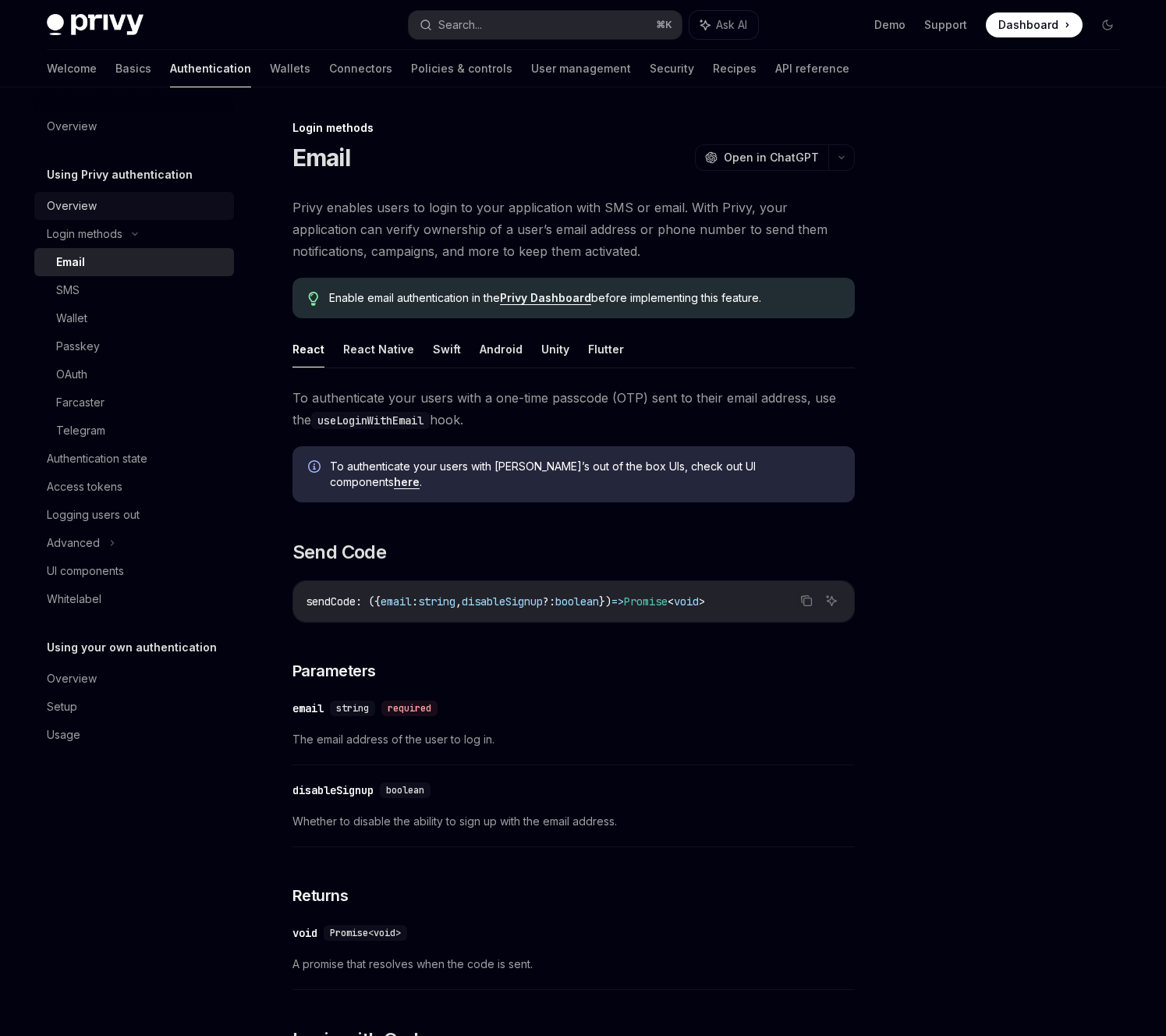
click at [80, 209] on div "Overview" at bounding box center [71, 206] width 49 height 19
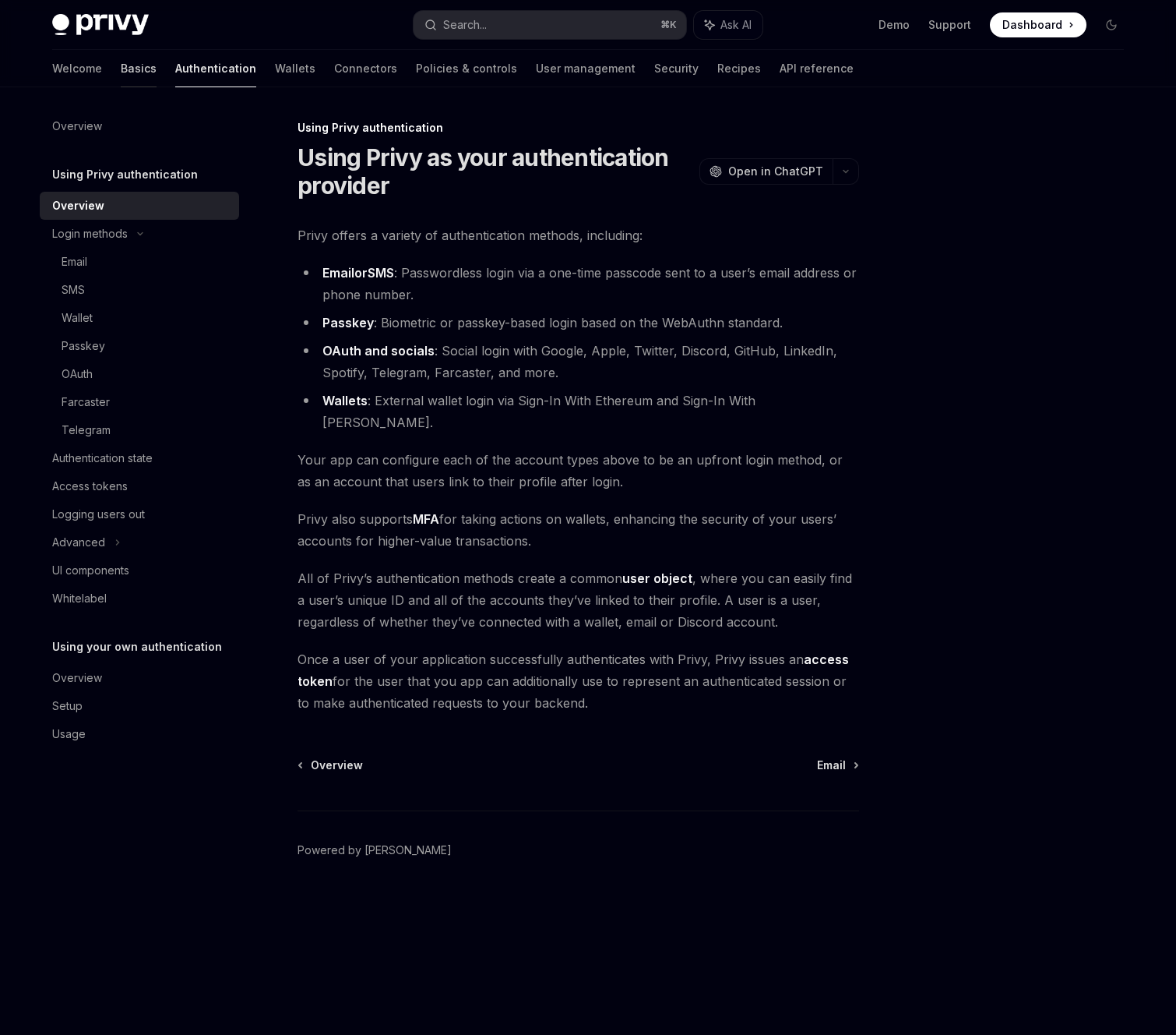
click at [121, 80] on link "Basics" at bounding box center [138, 68] width 36 height 38
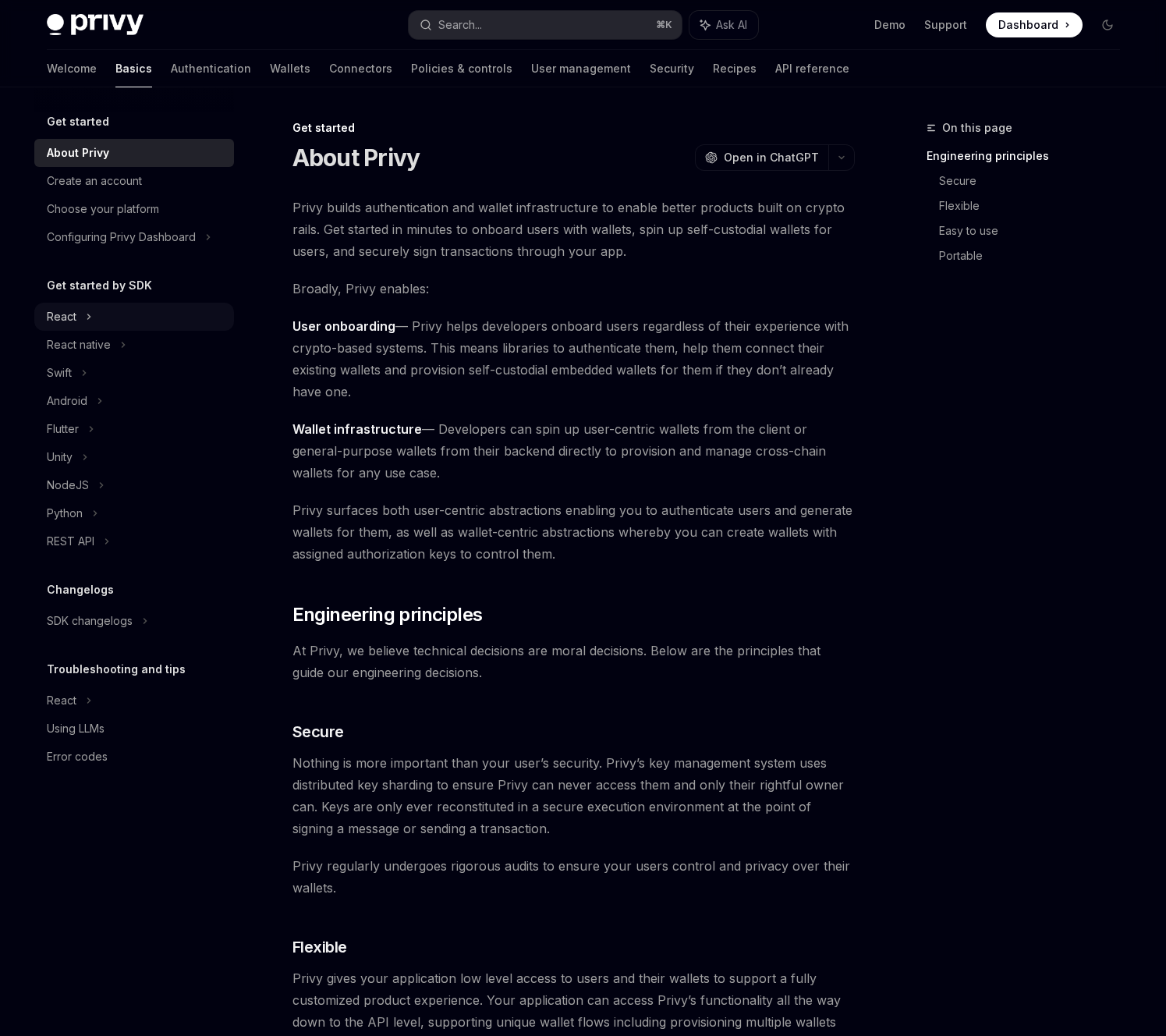
click at [99, 317] on div "React" at bounding box center [135, 317] width 200 height 28
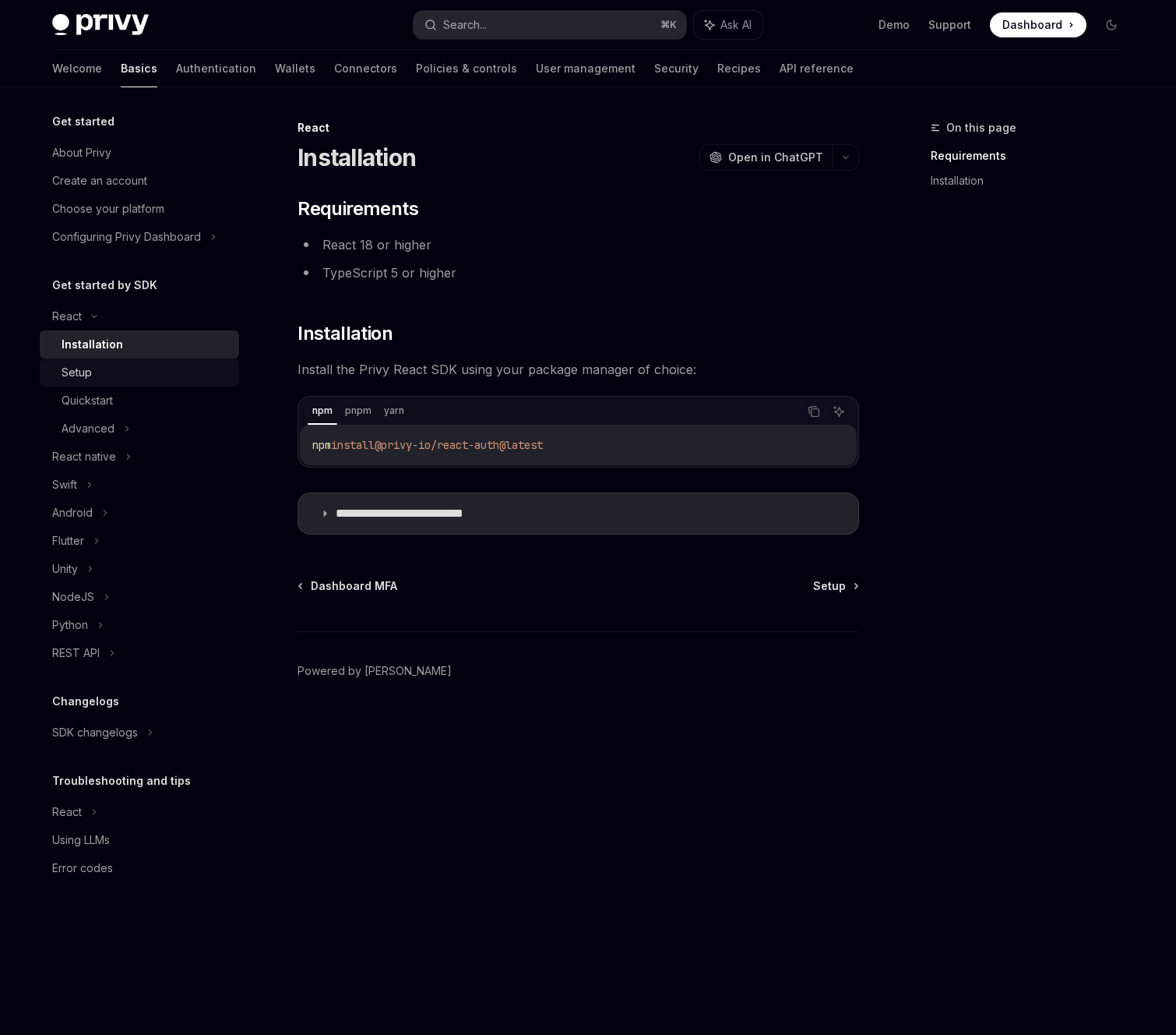
click at [106, 367] on div "Setup" at bounding box center [145, 372] width 168 height 19
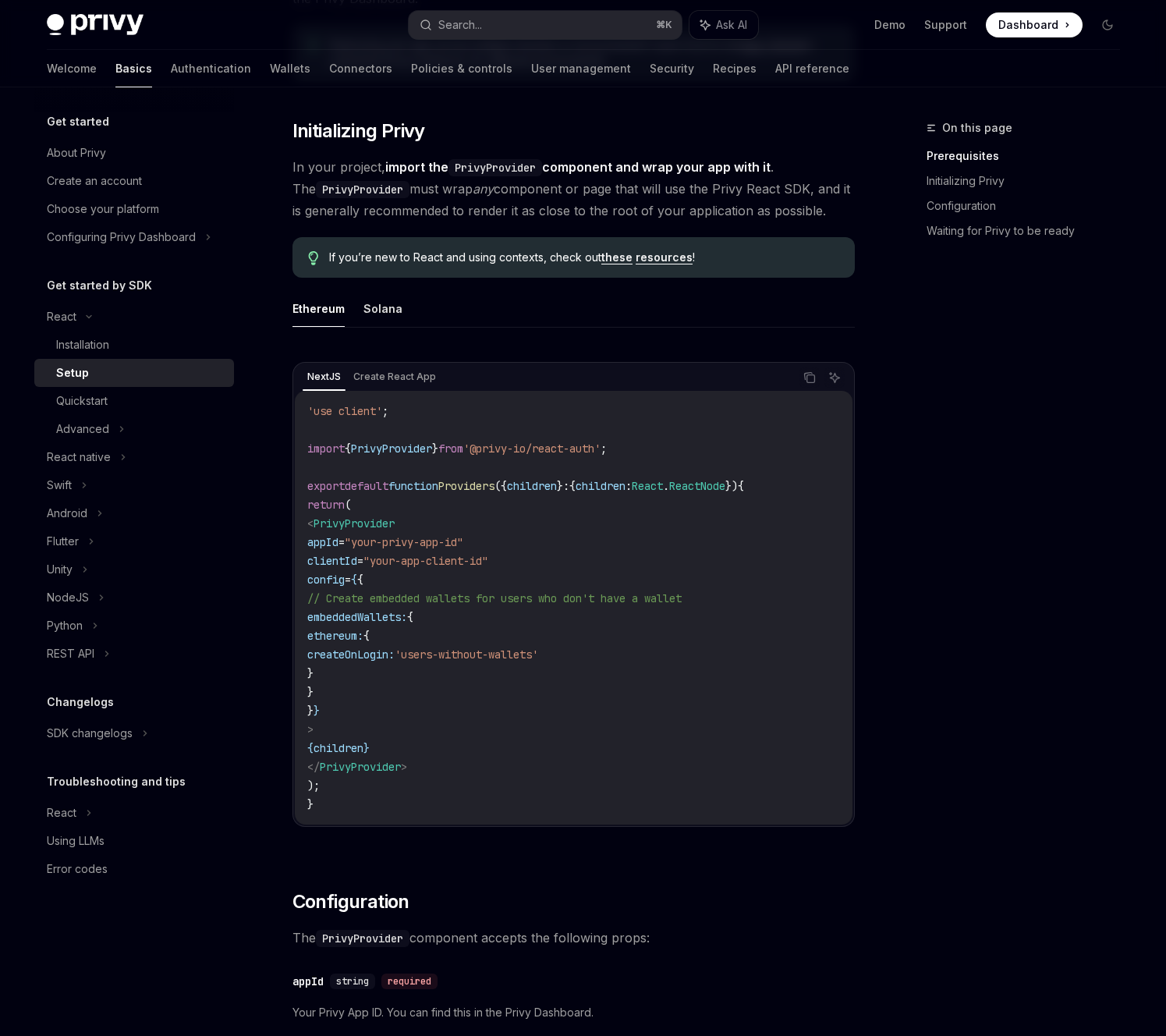
scroll to position [271, 0]
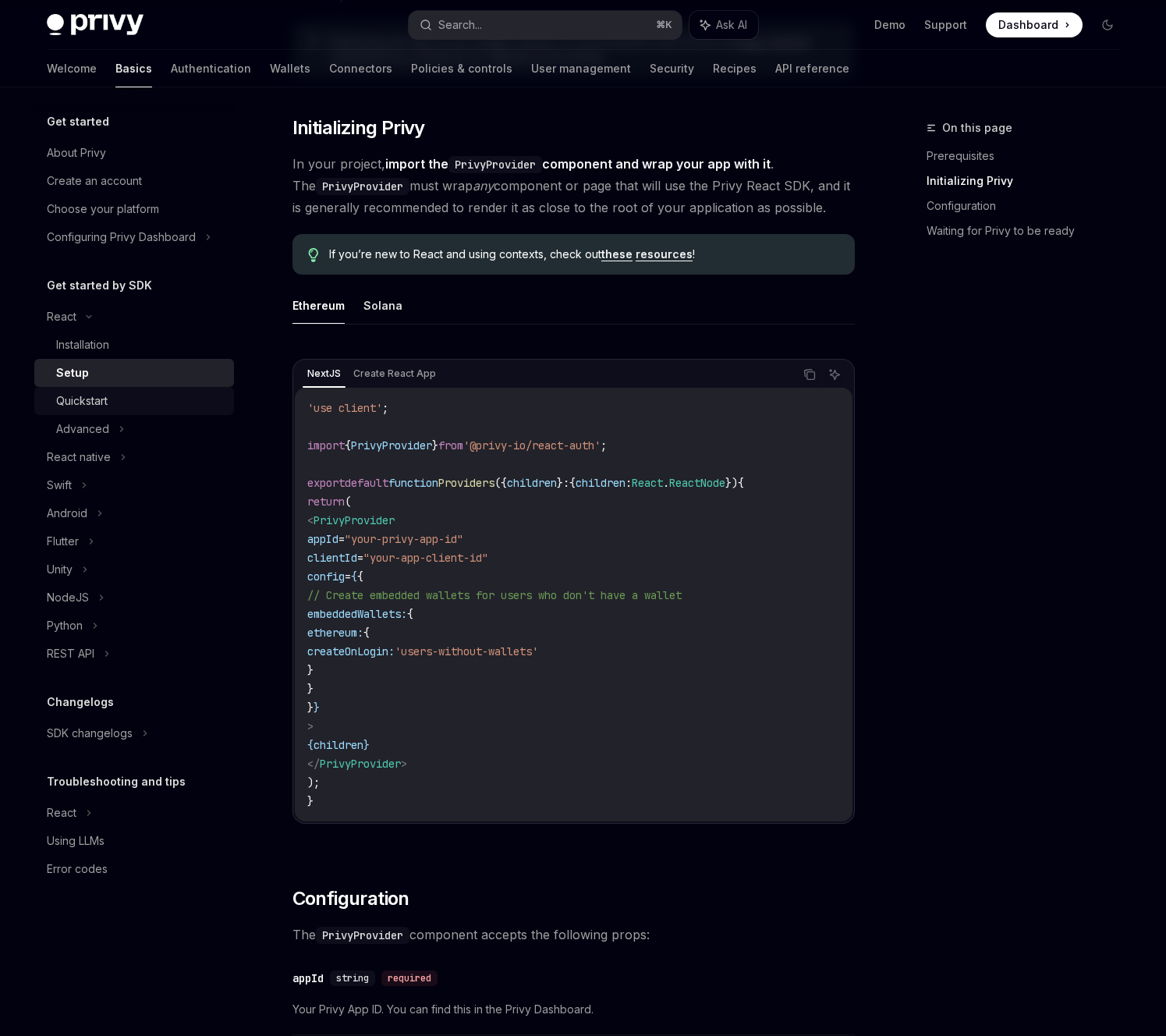
click at [84, 398] on div "Quickstart" at bounding box center [82, 401] width 51 height 19
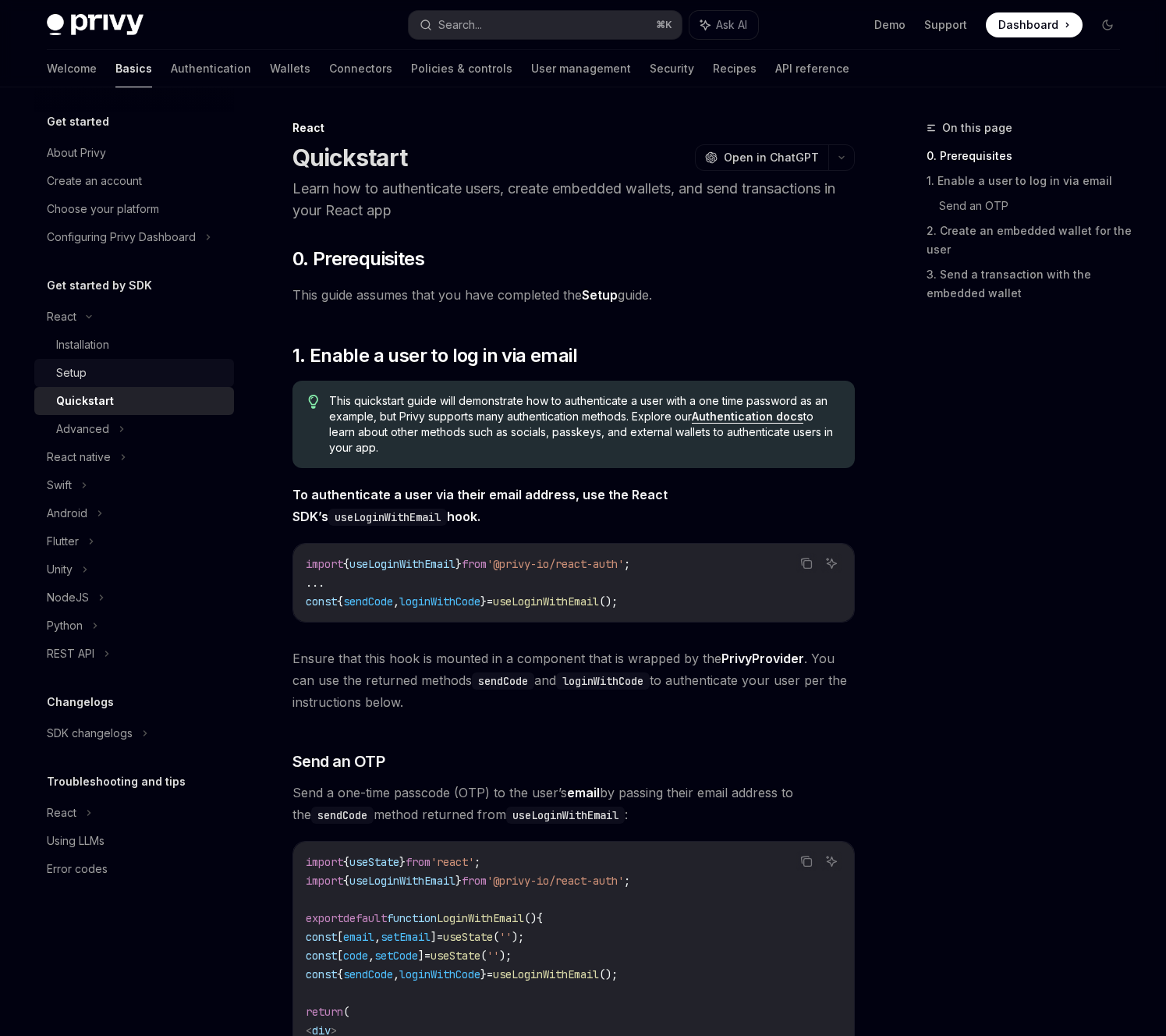
click at [101, 381] on div "Setup" at bounding box center [141, 372] width 168 height 19
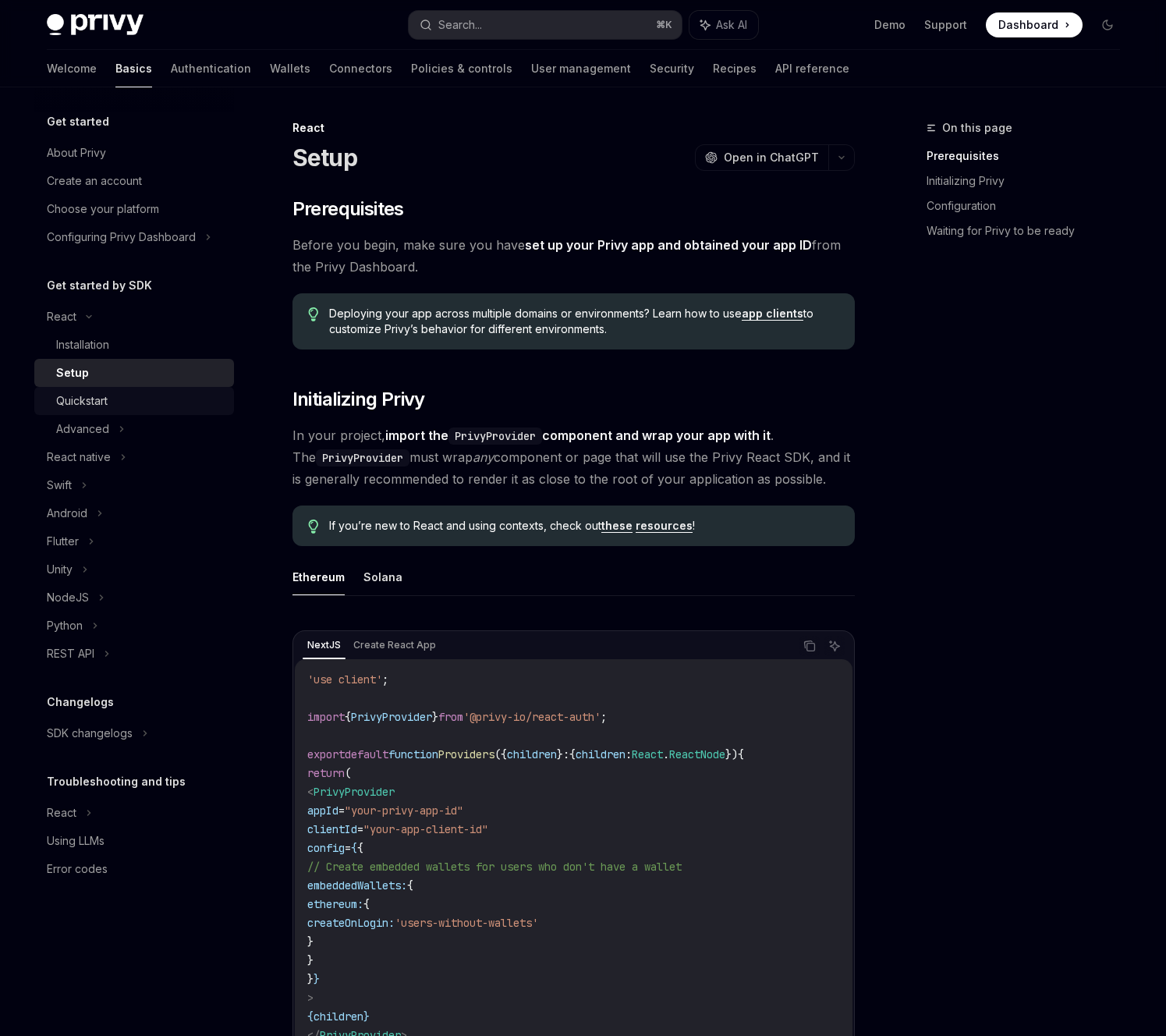
click at [95, 396] on div "Quickstart" at bounding box center [82, 401] width 51 height 19
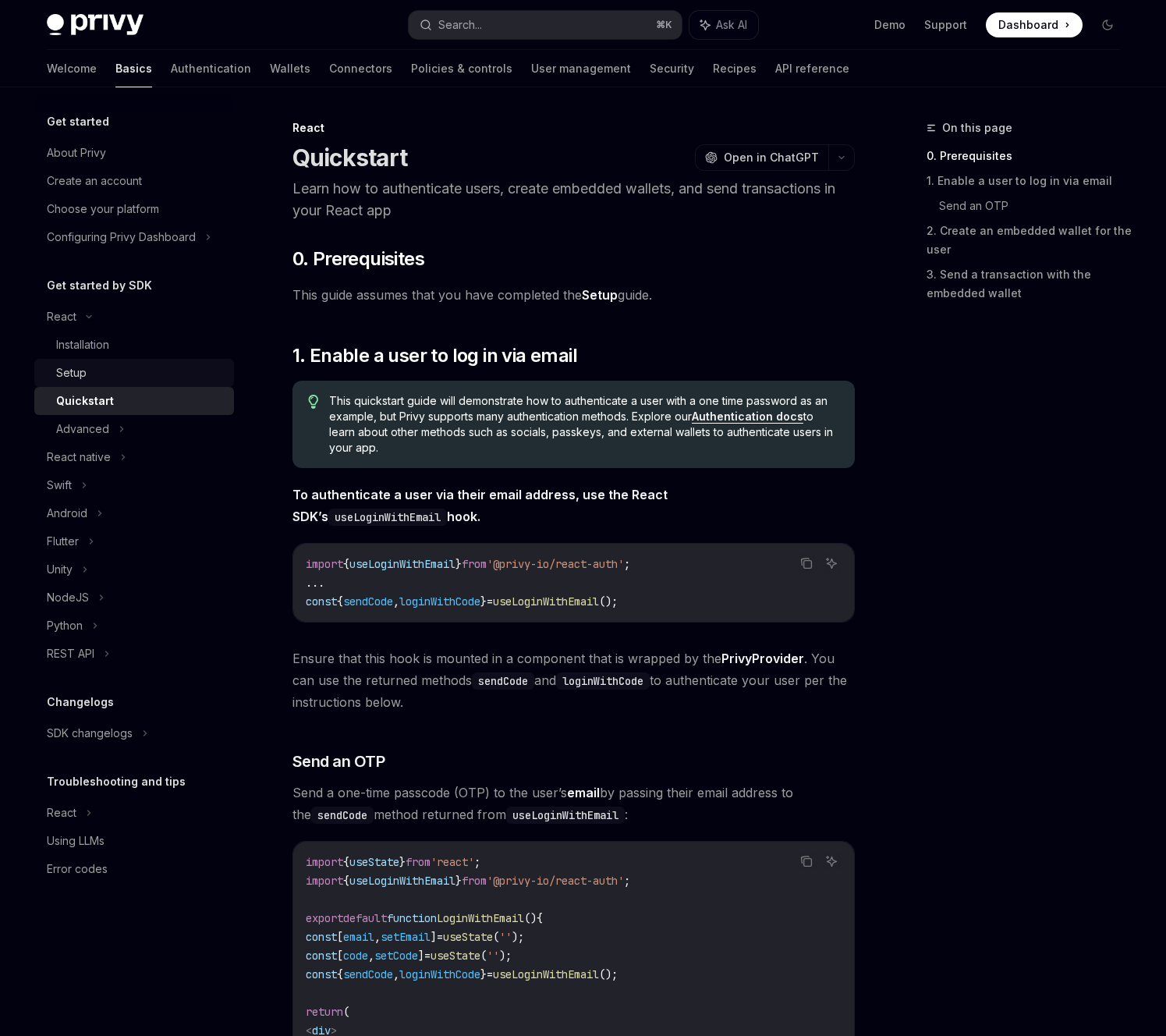
click at [95, 381] on div "Setup" at bounding box center [141, 372] width 168 height 19
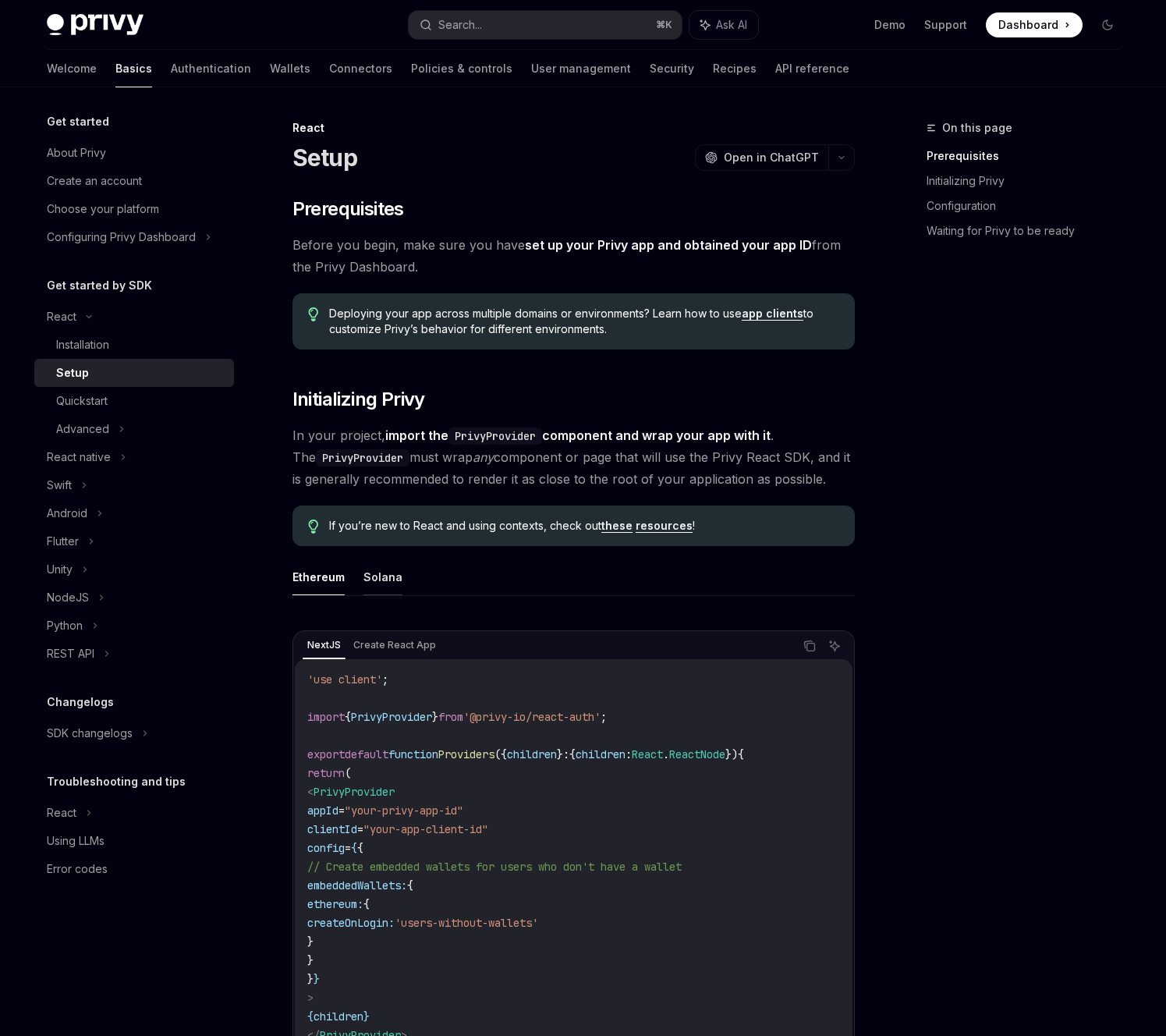
click at [388, 576] on button "Solana" at bounding box center [382, 576] width 39 height 37
click at [81, 406] on div "Quickstart" at bounding box center [82, 401] width 51 height 19
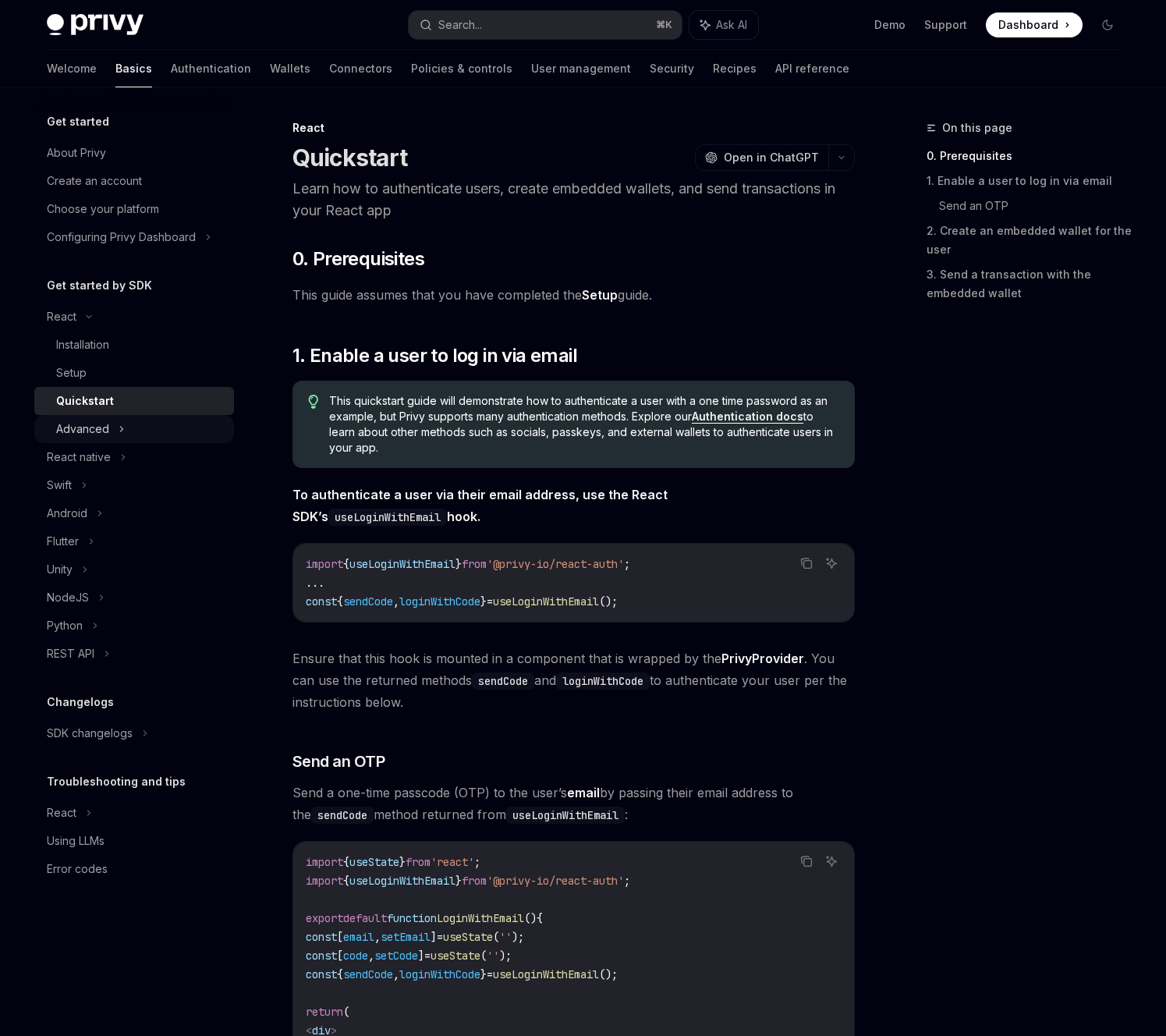
click at [104, 425] on div "Advanced" at bounding box center [83, 428] width 53 height 19
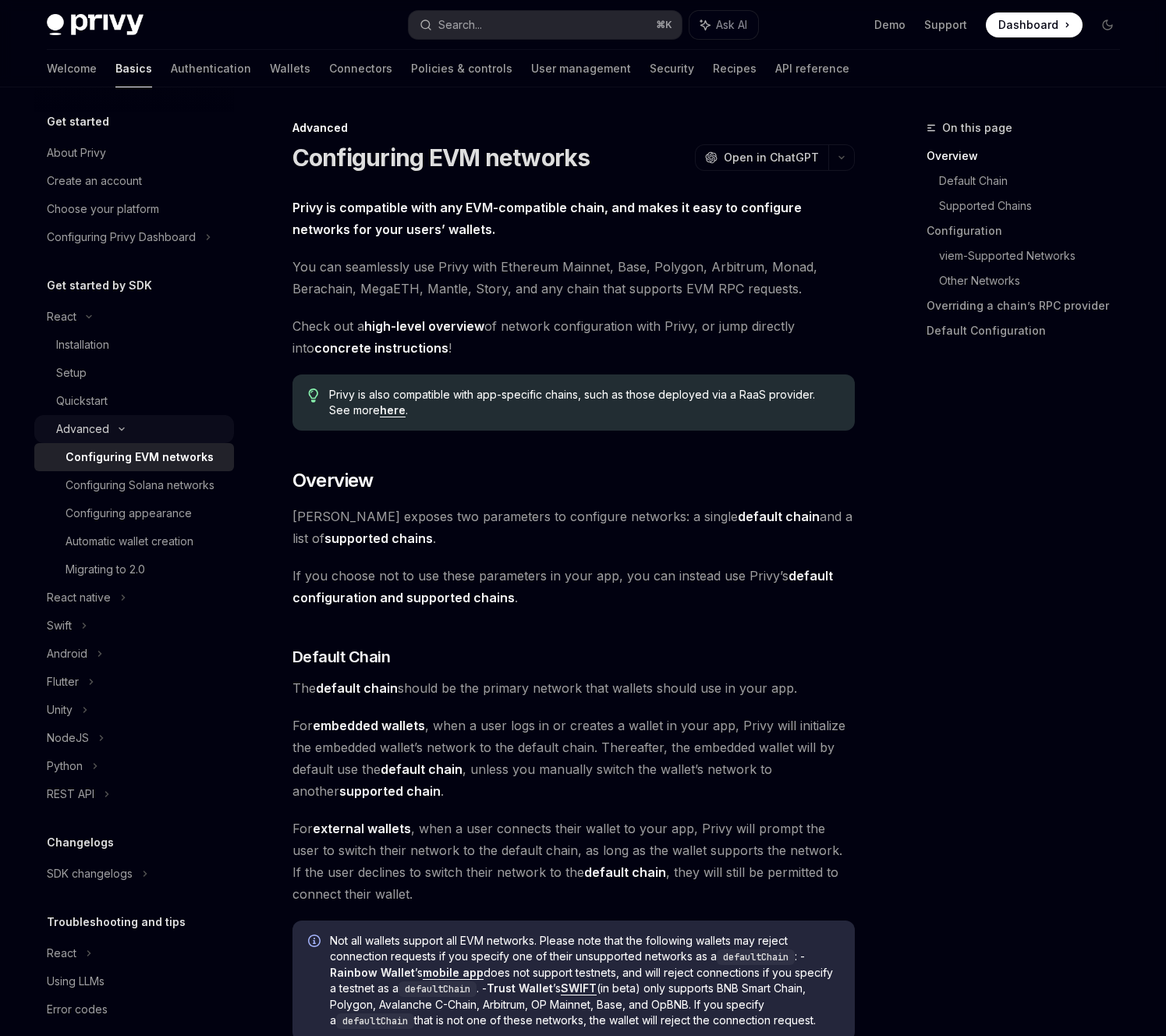
click at [107, 424] on div "Advanced" at bounding box center [83, 428] width 53 height 19
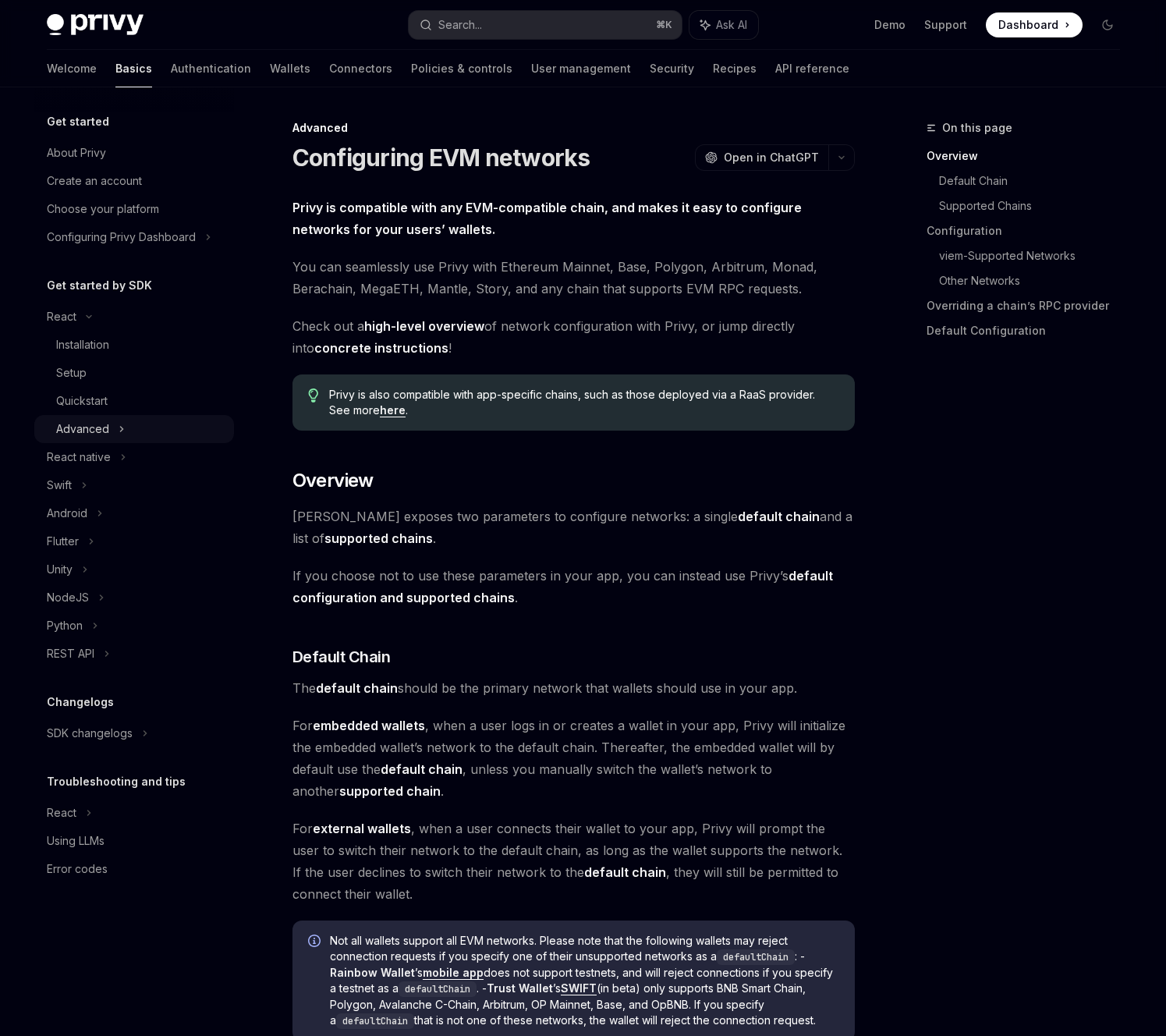
click at [110, 424] on div "Advanced" at bounding box center [135, 428] width 200 height 28
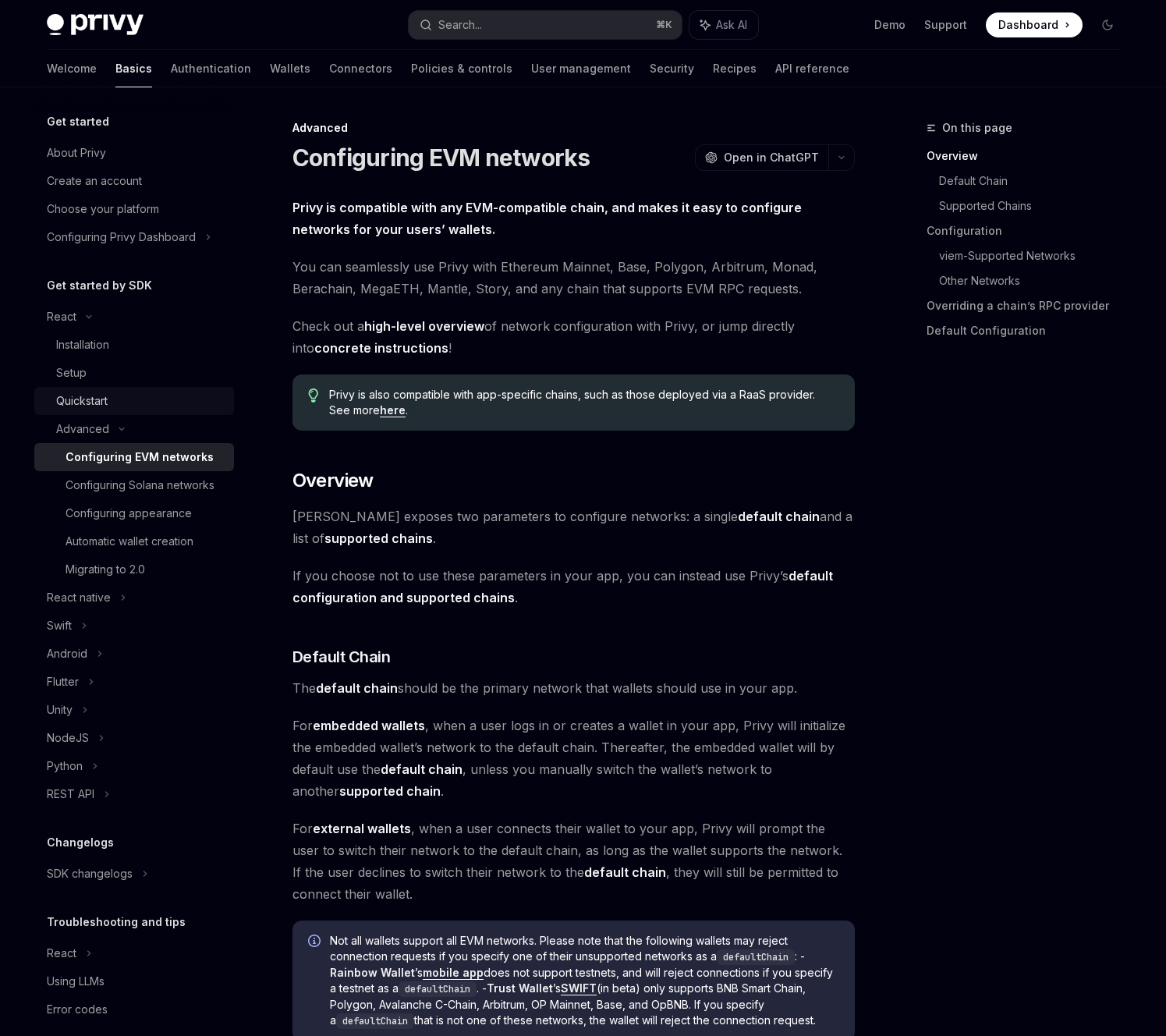
click at [111, 399] on div "Quickstart" at bounding box center [141, 401] width 168 height 19
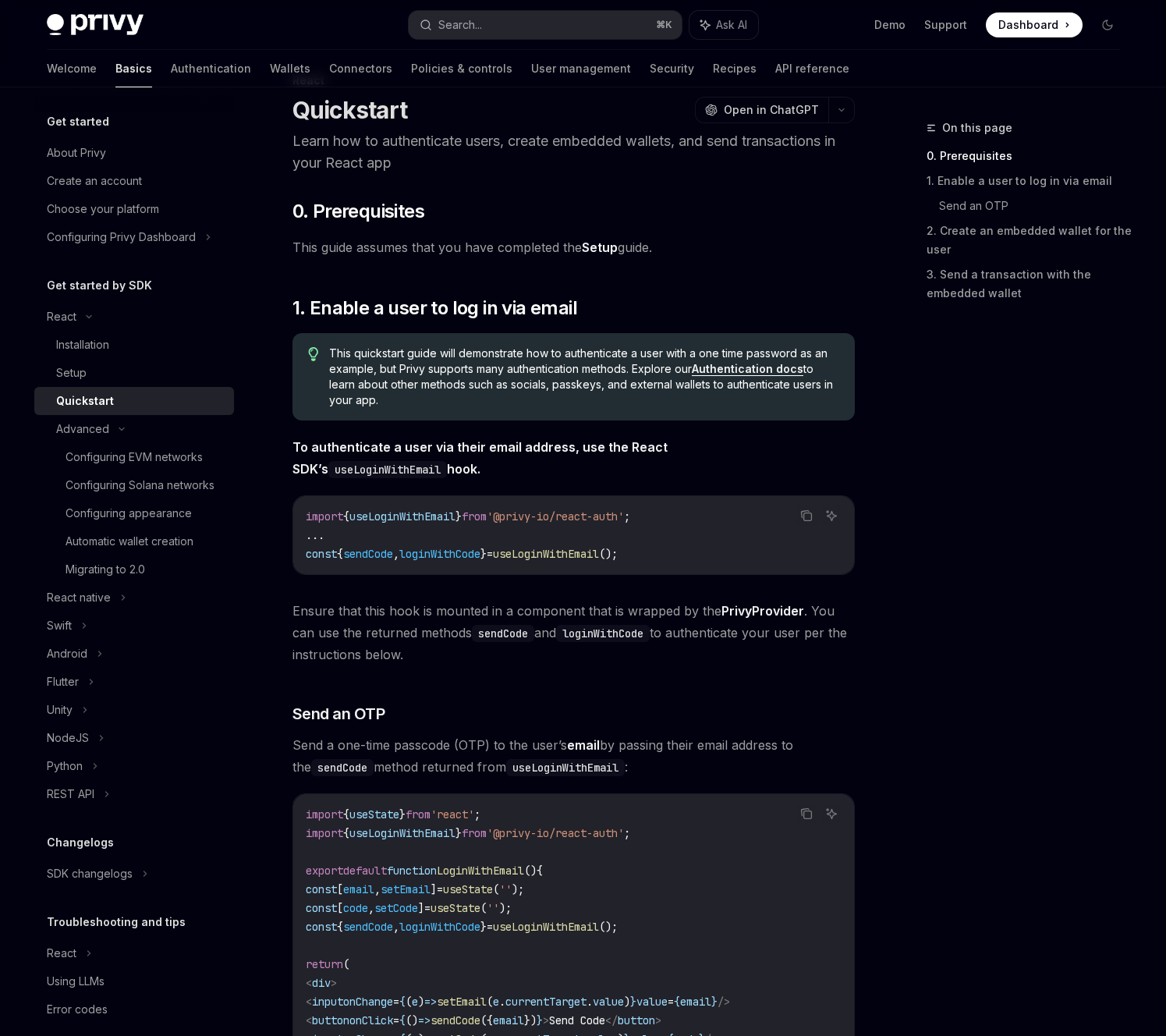
scroll to position [95, 0]
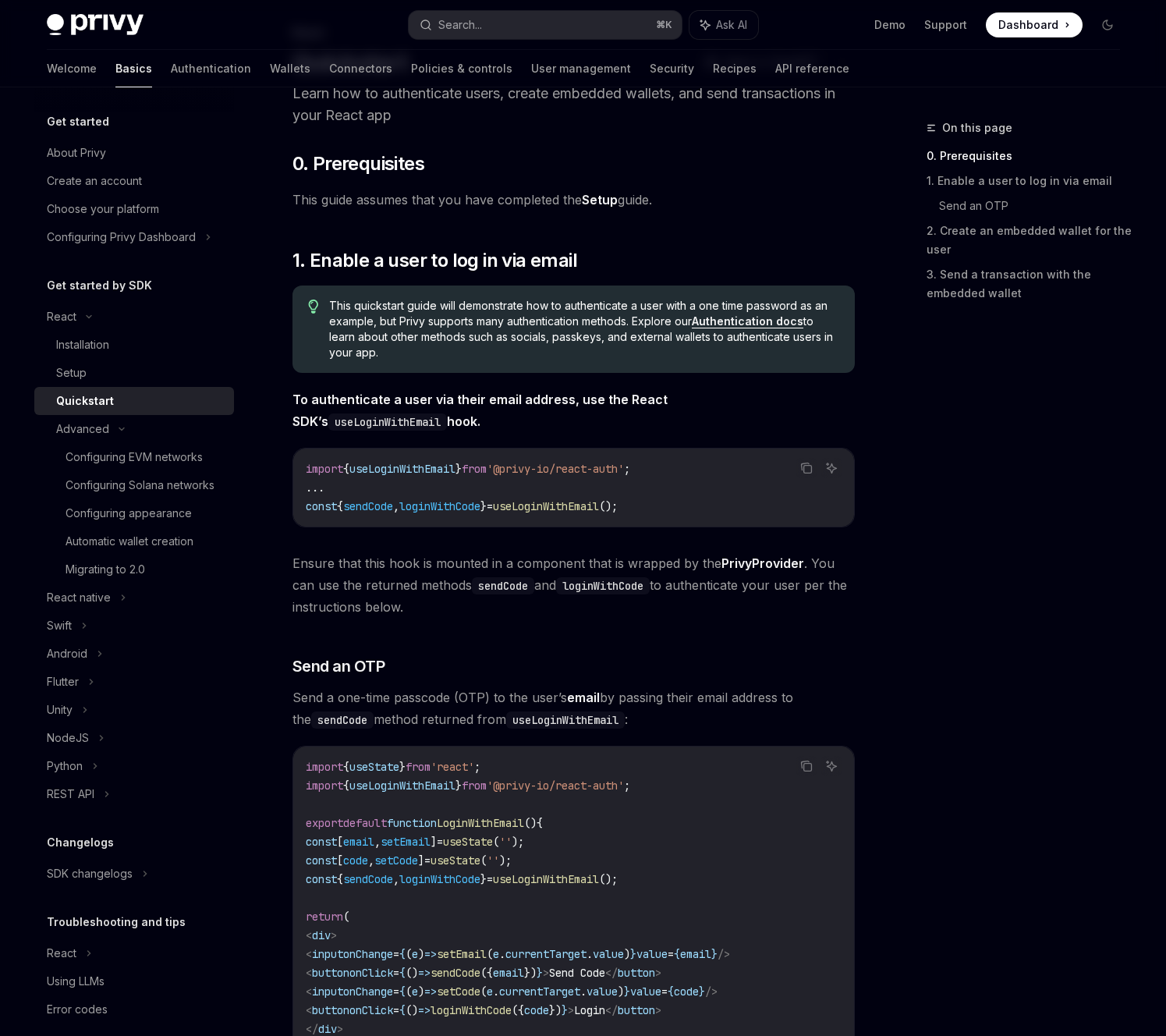
type textarea "*"
